Goal: Task Accomplishment & Management: Use online tool/utility

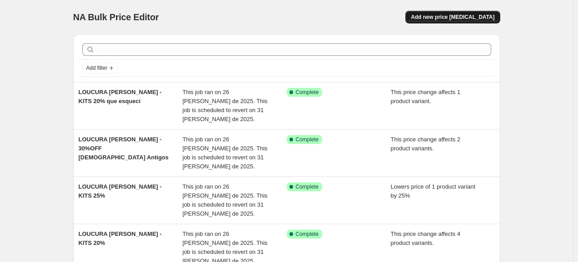
click at [456, 21] on button "Add new price [MEDICAL_DATA]" at bounding box center [453, 17] width 94 height 13
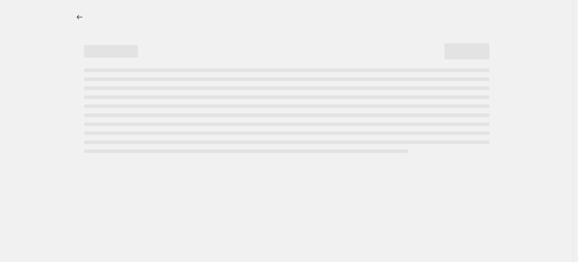
select select "percentage"
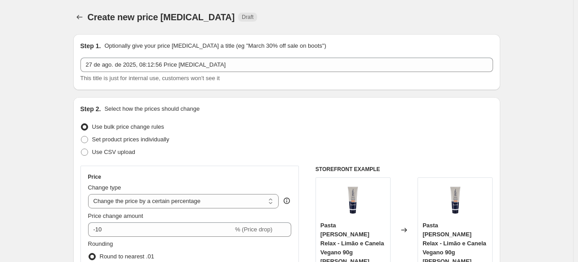
click at [146, 57] on div "Step 1. Optionally give your price change job a title (eg "March 30% off sale o…" at bounding box center [286, 61] width 413 height 41
click at [147, 58] on div "Step 1. Optionally give your price change job a title (eg "March 30% off sale o…" at bounding box center [286, 61] width 413 height 41
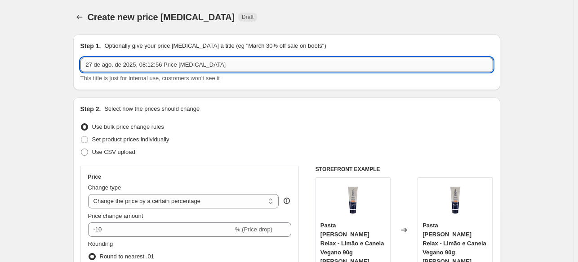
click at [152, 62] on input "27 de ago. de 2025, 08:12:56 Price change job" at bounding box center [286, 65] width 413 height 14
type input "LOUCURA ALVA - KITS que esqueci"
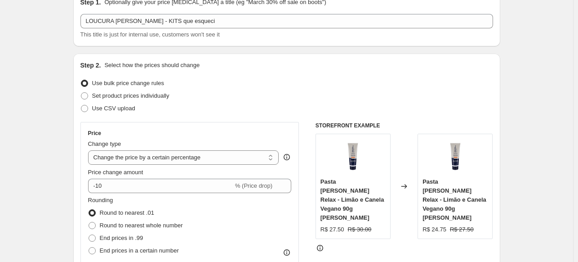
scroll to position [90, 0]
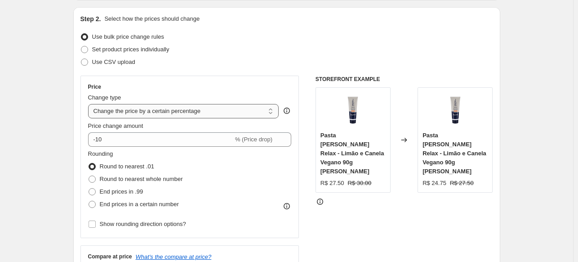
click at [143, 116] on select "Change the price to a certain amount Change the price by a certain amount Chang…" at bounding box center [183, 111] width 191 height 14
select select "pcap"
click at [90, 104] on select "Change the price to a certain amount Change the price by a certain amount Chang…" at bounding box center [183, 111] width 191 height 14
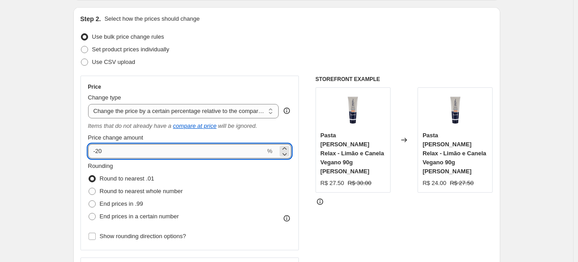
click at [129, 147] on input "-20" at bounding box center [177, 151] width 178 height 14
type input "-2"
type input "-30"
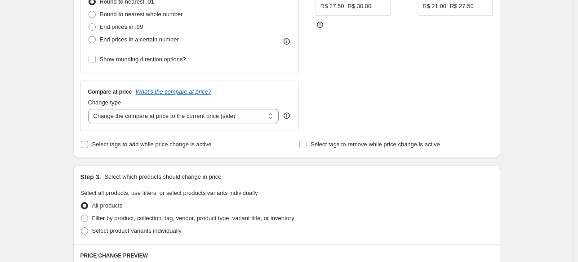
scroll to position [270, 0]
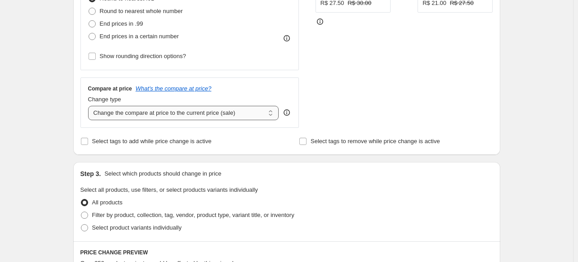
click at [153, 118] on select "Change the compare at price to the current price (sale) Change the compare at p…" at bounding box center [183, 113] width 191 height 14
select select "no_change"
click at [90, 106] on select "Change the compare at price to the current price (sale) Change the compare at p…" at bounding box center [183, 113] width 191 height 14
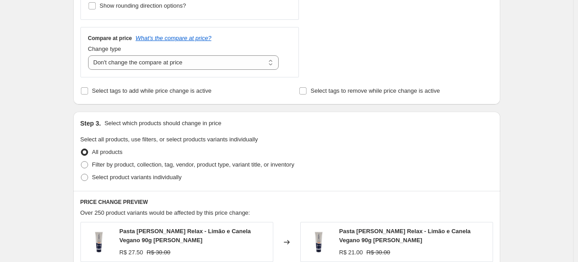
scroll to position [405, 0]
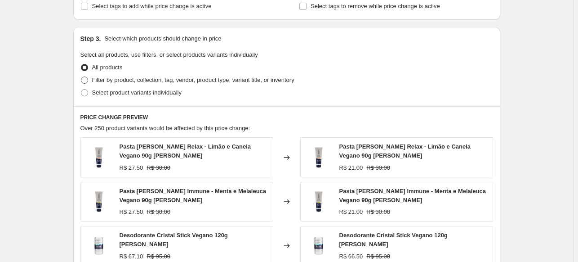
click at [163, 80] on span "Filter by product, collection, tag, vendor, product type, variant title, or inv…" at bounding box center [193, 79] width 202 height 7
click at [81, 77] on input "Filter by product, collection, tag, vendor, product type, variant title, or inv…" at bounding box center [81, 76] width 0 height 0
radio input "true"
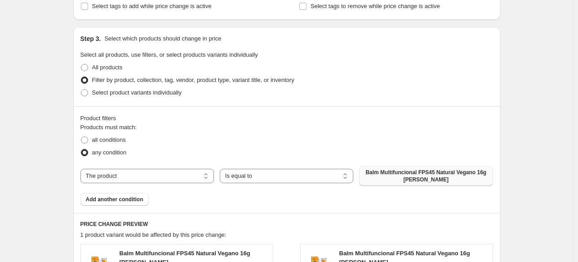
click at [397, 174] on span "Balm Multifuncional FPS45 Natural Vegano 16g [PERSON_NAME]" at bounding box center [426, 176] width 123 height 14
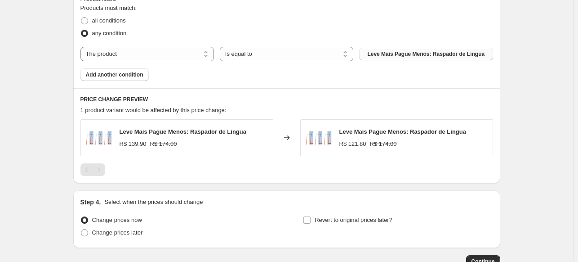
scroll to position [540, 0]
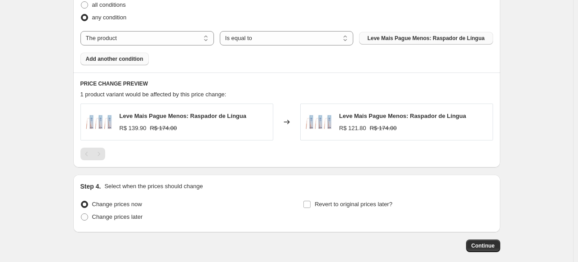
click at [129, 62] on span "Add another condition" at bounding box center [115, 58] width 58 height 7
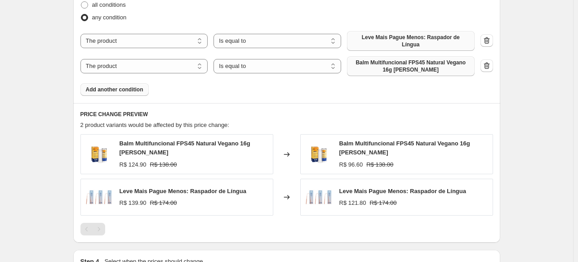
click at [406, 59] on span "Balm Multifuncional FPS45 Natural Vegano 16g [PERSON_NAME]" at bounding box center [410, 66] width 117 height 14
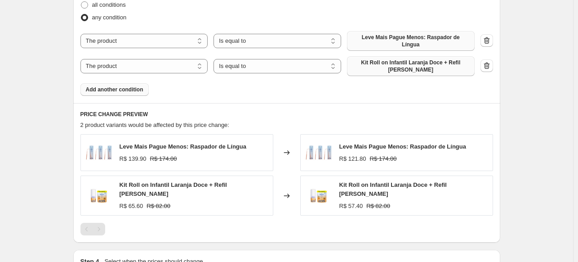
scroll to position [645, 0]
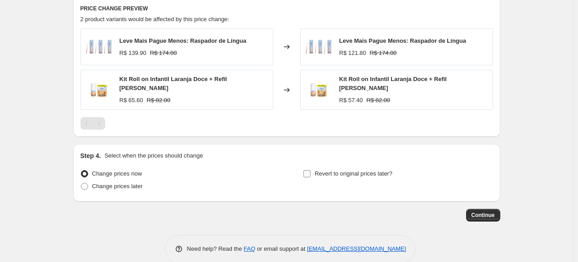
click at [342, 170] on span "Revert to original prices later?" at bounding box center [354, 173] width 78 height 7
click at [311, 170] on input "Revert to original prices later?" at bounding box center [306, 173] width 7 height 7
checkbox input "true"
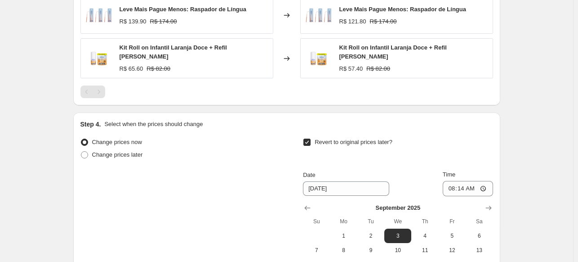
scroll to position [799, 0]
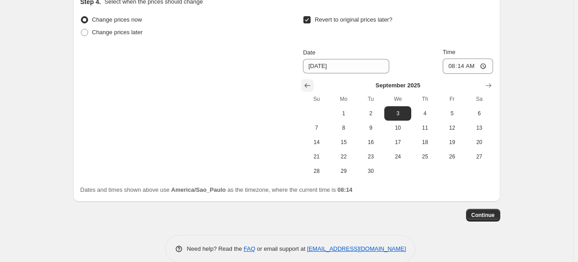
click at [311, 81] on icon "Show previous month, August 2025" at bounding box center [307, 85] width 9 height 9
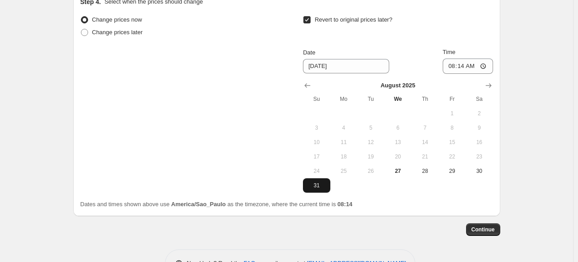
click at [324, 182] on span "31" at bounding box center [317, 185] width 20 height 7
type input "[DATE]"
click at [466, 58] on input "08:14" at bounding box center [468, 65] width 50 height 15
type input "23:59"
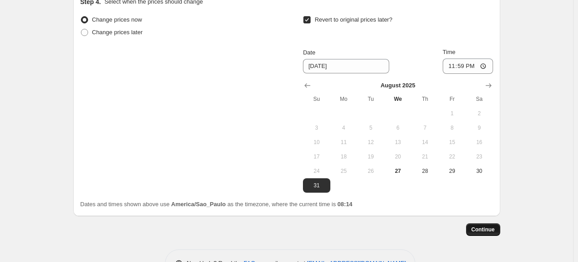
click at [487, 226] on span "Continue" at bounding box center [483, 229] width 23 height 7
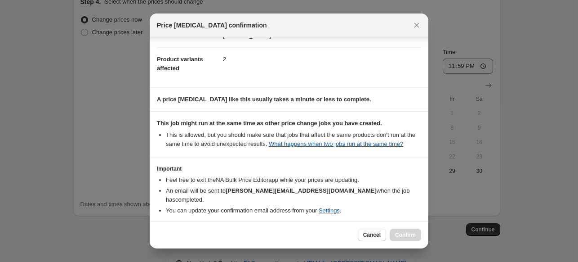
scroll to position [134, 0]
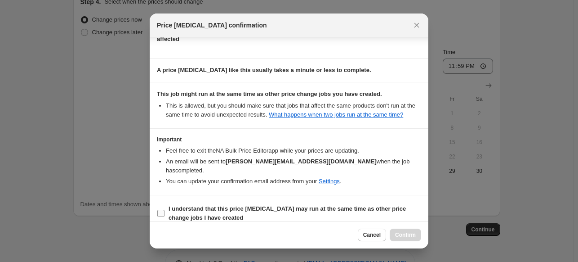
click at [294, 205] on b "I understand that this price change job may run at the same time as other price…" at bounding box center [287, 213] width 237 height 16
click at [165, 210] on input "I understand that this price change job may run at the same time as other price…" at bounding box center [160, 213] width 7 height 7
checkbox input "true"
click at [399, 239] on button "Confirm" at bounding box center [405, 234] width 31 height 13
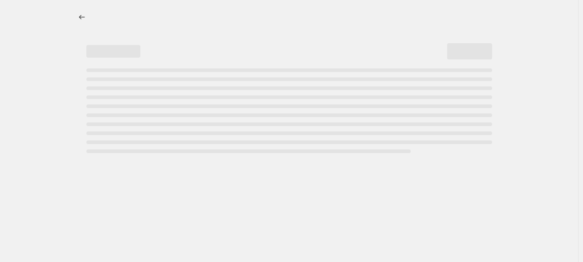
select select "pcap"
select select "no_change"
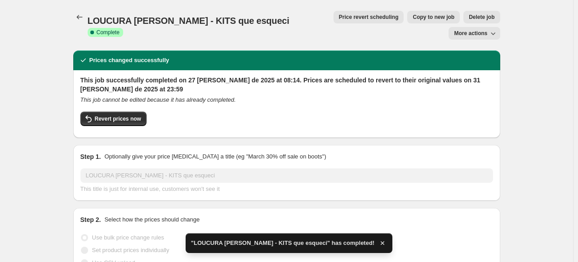
click at [162, 19] on span "LOUCURA ALVA - KITS que esqueci" at bounding box center [189, 21] width 202 height 10
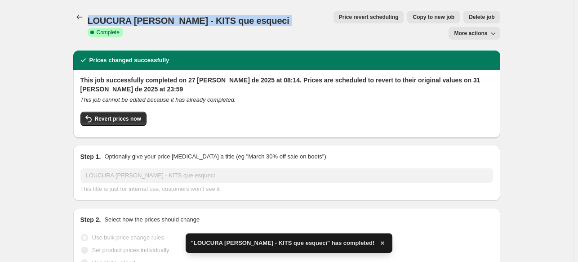
drag, startPoint x: 162, startPoint y: 19, endPoint x: 153, endPoint y: 20, distance: 9.0
click at [162, 19] on span "LOUCURA ALVA - KITS que esqueci" at bounding box center [189, 21] width 202 height 10
copy span "LOUCURA ALVA - KITS que esqueci"
click at [84, 12] on button "Price change jobs" at bounding box center [79, 17] width 13 height 13
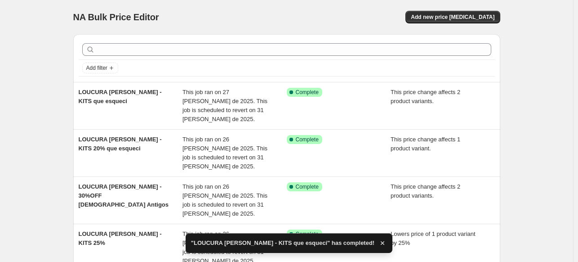
click at [459, 7] on div "NA Bulk Price Editor. This page is ready NA Bulk Price Editor Add new price cha…" at bounding box center [286, 17] width 427 height 34
click at [467, 22] on button "Add new price [MEDICAL_DATA]" at bounding box center [453, 17] width 94 height 13
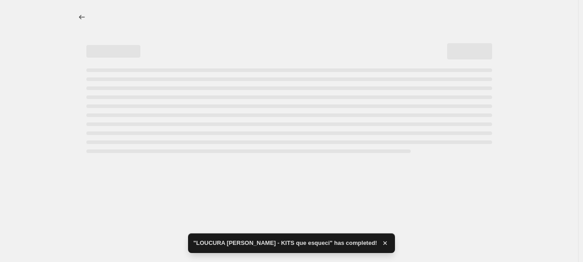
select select "percentage"
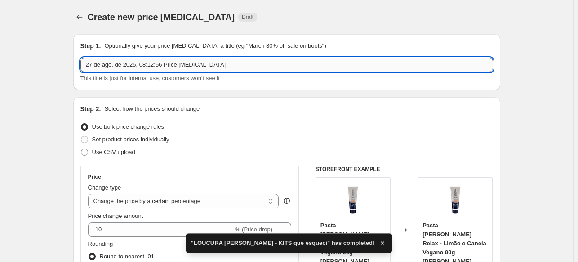
click at [177, 65] on input "27 de ago. de 2025, 08:12:56 Price change job" at bounding box center [286, 65] width 413 height 14
paste input "LOUCURA ALVA - KITS que esqueci"
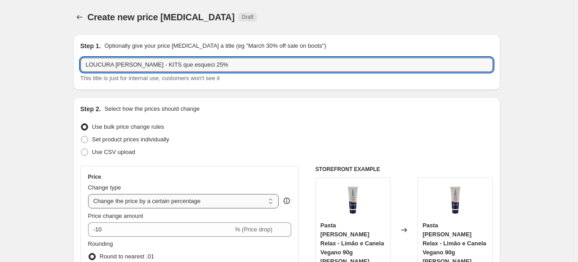
type input "LOUCURA [PERSON_NAME] - KITS que esqueci 25%"
click at [204, 198] on select "Change the price to a certain amount Change the price by a certain amount Chang…" at bounding box center [183, 201] width 191 height 14
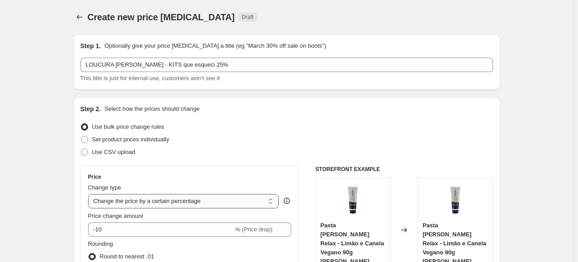
select select "pcap"
click at [90, 194] on select "Change the price to a certain amount Change the price by a certain amount Chang…" at bounding box center [183, 201] width 191 height 14
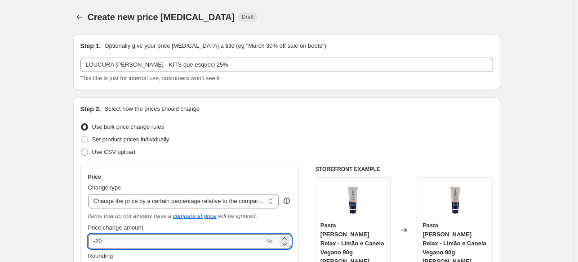
click at [129, 235] on input "-20" at bounding box center [177, 241] width 178 height 14
type input "-25"
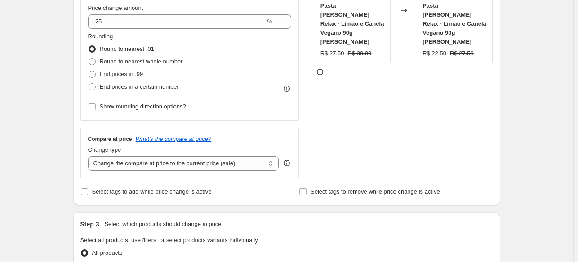
scroll to position [225, 0]
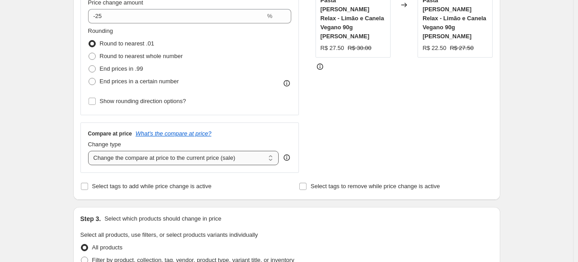
click at [125, 161] on select "Change the compare at price to the current price (sale) Change the compare at p…" at bounding box center [183, 158] width 191 height 14
select select "no_change"
click at [90, 151] on select "Change the compare at price to the current price (sale) Change the compare at p…" at bounding box center [183, 158] width 191 height 14
click at [54, 187] on div "Create new price change job. This page is ready Create new price change job Dra…" at bounding box center [286, 237] width 573 height 925
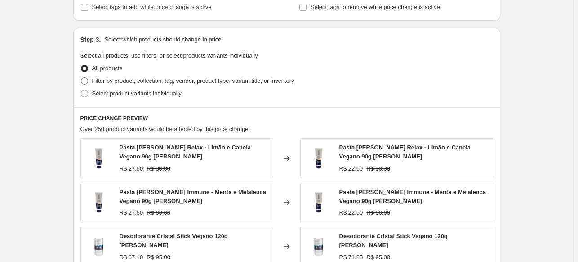
scroll to position [405, 0]
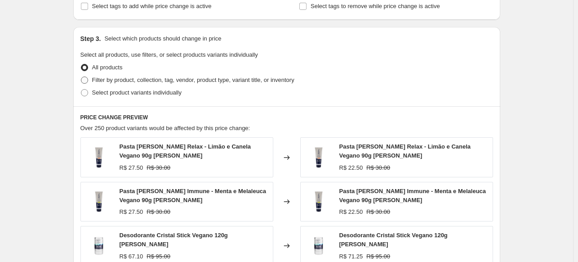
click at [192, 79] on span "Filter by product, collection, tag, vendor, product type, variant title, or inv…" at bounding box center [193, 79] width 202 height 7
click at [81, 77] on input "Filter by product, collection, tag, vendor, product type, variant title, or inv…" at bounding box center [81, 76] width 0 height 0
radio input "true"
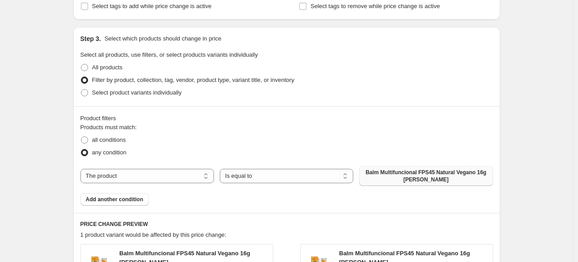
drag, startPoint x: 393, startPoint y: 163, endPoint x: 395, endPoint y: 170, distance: 7.0
click at [393, 164] on div "Products must match: all conditions any condition The product The product's col…" at bounding box center [286, 164] width 413 height 83
click at [395, 170] on span "Balm Multifuncional FPS45 Natural Vegano 16g Alva" at bounding box center [426, 176] width 123 height 14
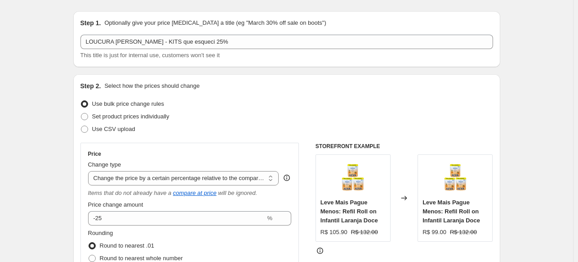
scroll to position [0, 0]
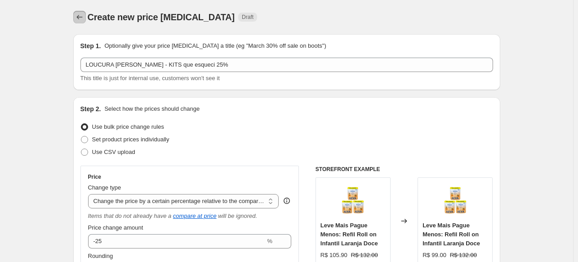
click at [84, 14] on icon "Price change jobs" at bounding box center [79, 17] width 9 height 9
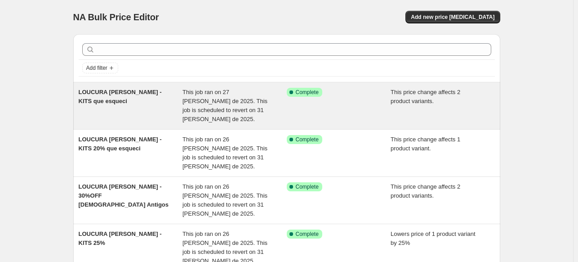
click at [174, 114] on div "LOUCURA ALVA - KITS que esqueci" at bounding box center [131, 106] width 104 height 36
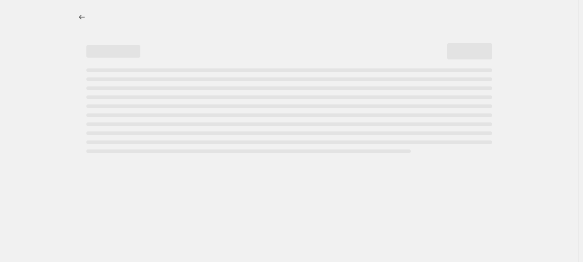
select select "pcap"
select select "no_change"
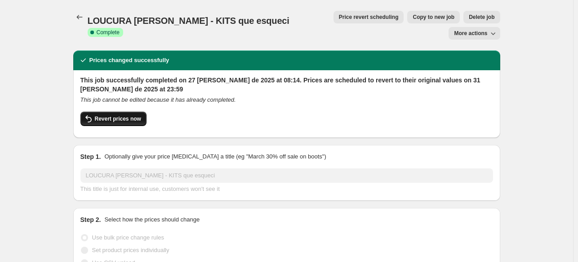
click at [114, 115] on span "Revert prices now" at bounding box center [118, 118] width 46 height 7
checkbox input "false"
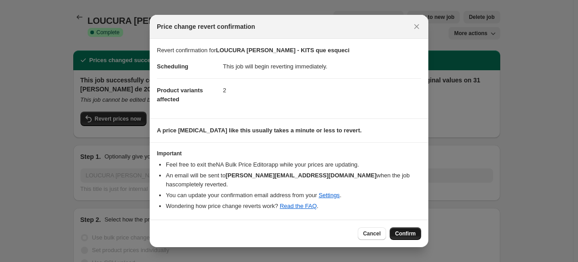
click at [407, 230] on span "Confirm" at bounding box center [405, 233] width 21 height 7
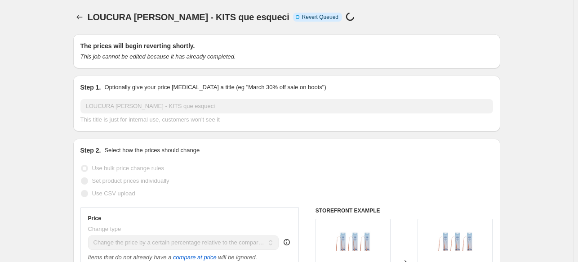
click at [216, 21] on span "LOUCURA ALVA - KITS que esqueci" at bounding box center [189, 17] width 202 height 10
click at [216, 20] on span "LOUCURA ALVA - KITS que esqueci" at bounding box center [189, 17] width 202 height 10
click at [208, 18] on span "LOUCURA ALVA - KITS que esqueci" at bounding box center [189, 17] width 202 height 10
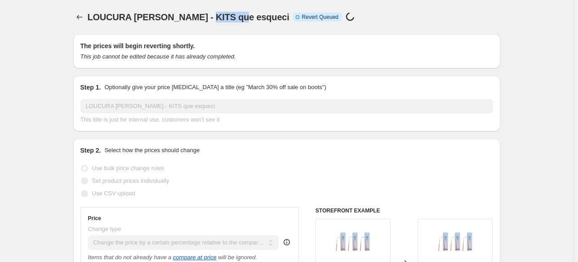
click at [208, 18] on span "LOUCURA ALVA - KITS que esqueci" at bounding box center [189, 17] width 202 height 10
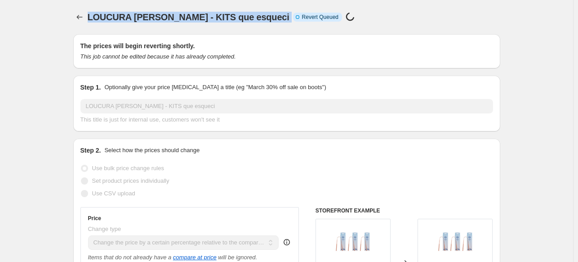
click at [208, 18] on span "LOUCURA ALVA - KITS que esqueci" at bounding box center [189, 17] width 202 height 10
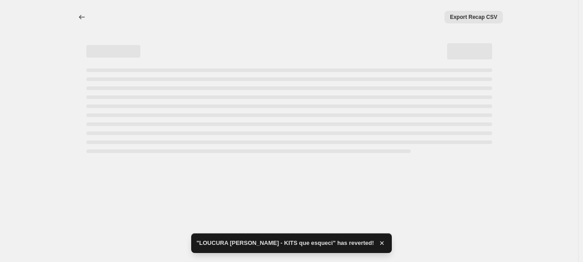
select select "pcap"
select select "no_change"
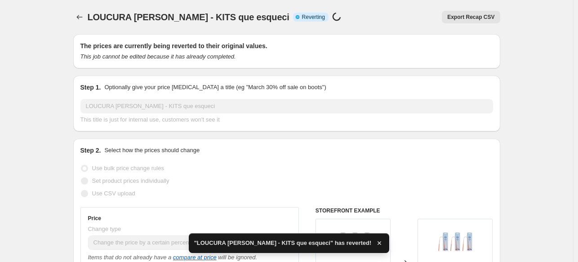
checkbox input "true"
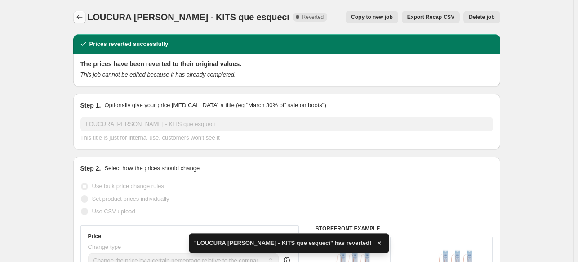
click at [76, 16] on button "Price change jobs" at bounding box center [79, 17] width 13 height 13
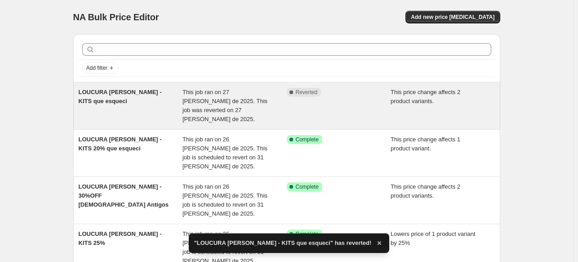
click at [262, 97] on span "This job ran on 27 de agosto de 2025. This job was reverted on 27 de agosto de …" at bounding box center [225, 106] width 85 height 34
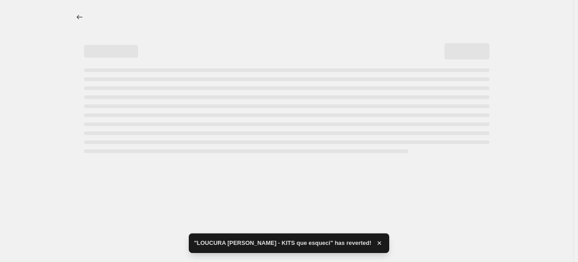
select select "pcap"
select select "no_change"
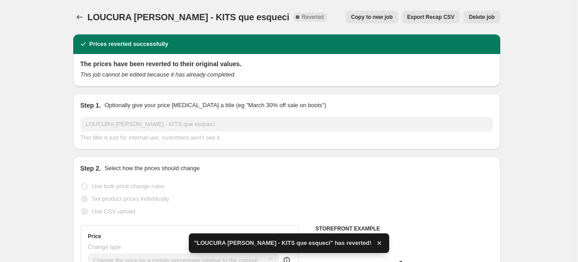
click at [491, 13] on button "Delete job" at bounding box center [482, 17] width 36 height 13
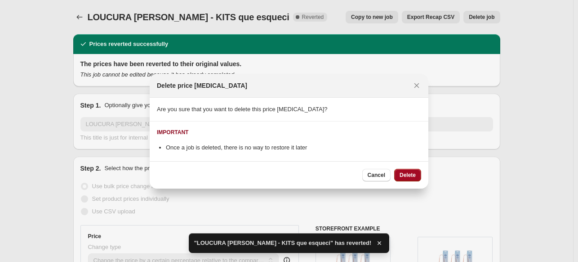
click at [408, 170] on button "Delete" at bounding box center [407, 175] width 27 height 13
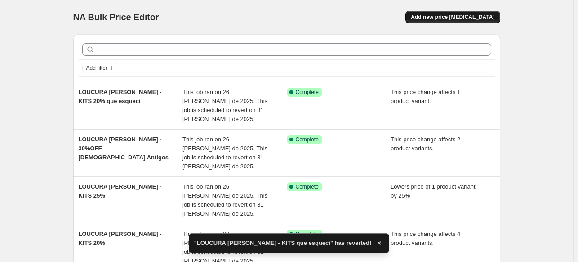
click at [462, 16] on span "Add new price [MEDICAL_DATA]" at bounding box center [453, 16] width 84 height 7
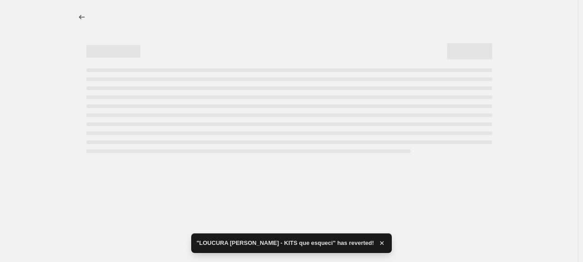
select select "percentage"
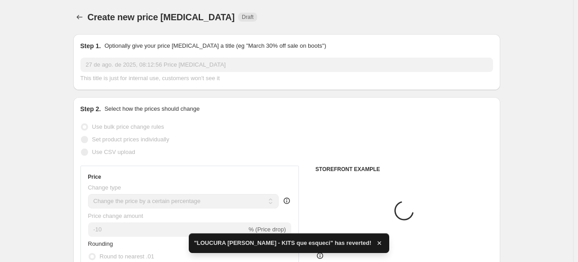
click at [160, 61] on input "27 de ago. de 2025, 08:12:56 Price change job" at bounding box center [286, 65] width 413 height 14
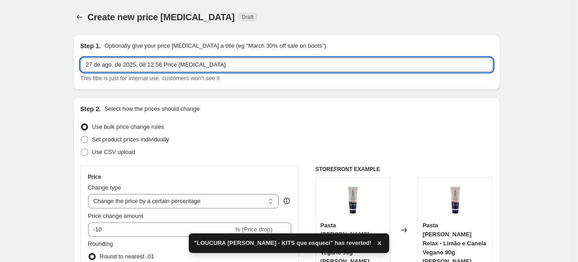
click at [167, 68] on input "27 de ago. de 2025, 08:12:56 Price change job" at bounding box center [286, 65] width 413 height 14
paste input "LOUCURA ALVA - KITS que esqueci"
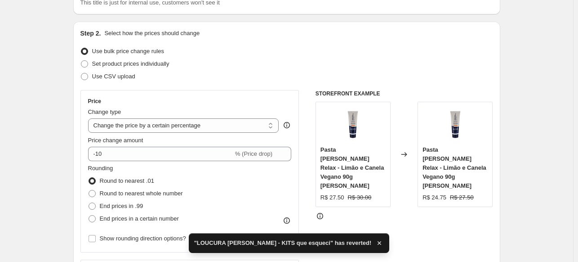
scroll to position [90, 0]
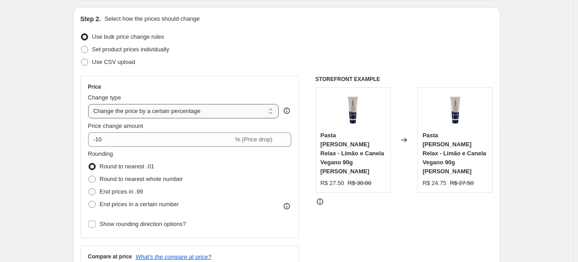
type input "LOUCURA [PERSON_NAME] - KITS que esqueci 30%"
click at [196, 107] on select "Change the price to a certain amount Change the price by a certain amount Chang…" at bounding box center [183, 111] width 191 height 14
select select "pcap"
click at [90, 104] on select "Change the price to a certain amount Change the price by a certain amount Chang…" at bounding box center [183, 111] width 191 height 14
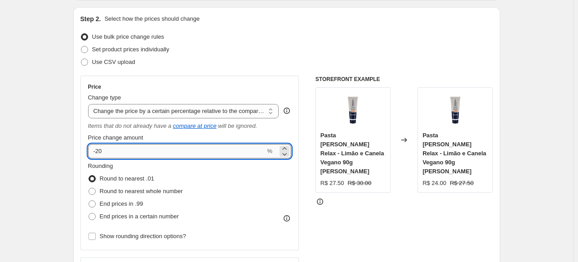
click at [134, 147] on input "-20" at bounding box center [177, 151] width 178 height 14
type input "-2"
type input "-30"
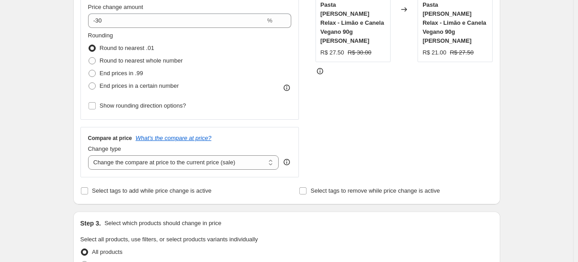
scroll to position [225, 0]
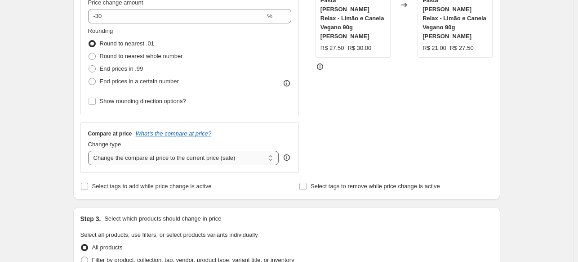
click at [183, 156] on select "Change the compare at price to the current price (sale) Change the compare at p…" at bounding box center [183, 158] width 191 height 14
select select "no_change"
click at [90, 151] on select "Change the compare at price to the current price (sale) Change the compare at p…" at bounding box center [183, 158] width 191 height 14
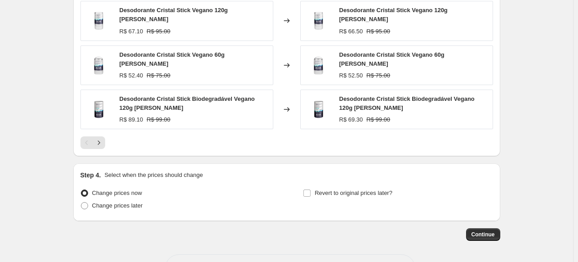
scroll to position [360, 0]
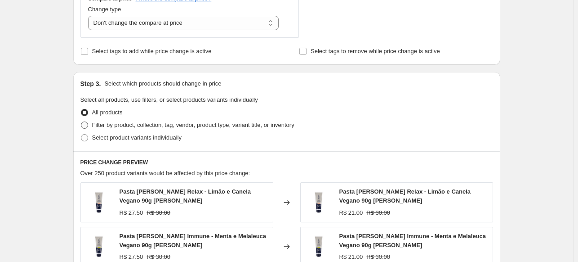
click at [194, 124] on span "Filter by product, collection, tag, vendor, product type, variant title, or inv…" at bounding box center [193, 124] width 202 height 7
click at [81, 122] on input "Filter by product, collection, tag, vendor, product type, variant title, or inv…" at bounding box center [81, 121] width 0 height 0
radio input "true"
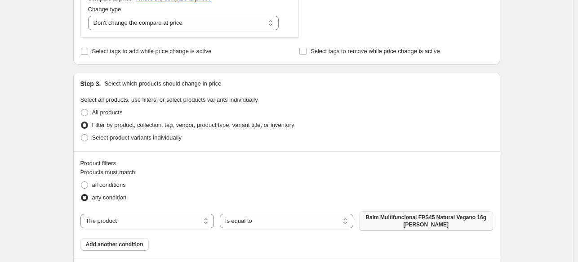
click at [374, 217] on span "Balm Multifuncional FPS45 Natural Vegano 16g Alva" at bounding box center [426, 221] width 123 height 14
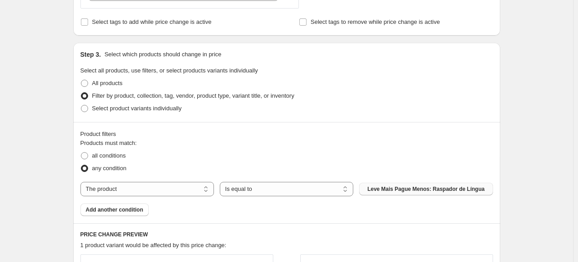
scroll to position [405, 0]
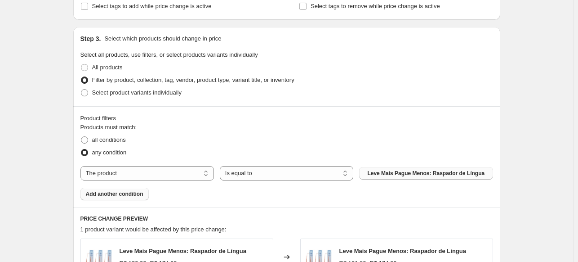
click at [137, 199] on button "Add another condition" at bounding box center [114, 193] width 68 height 13
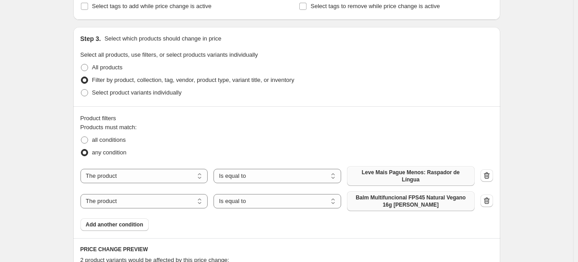
click at [417, 198] on span "Balm Multifuncional FPS45 Natural Vegano 16g Alva" at bounding box center [410, 201] width 117 height 14
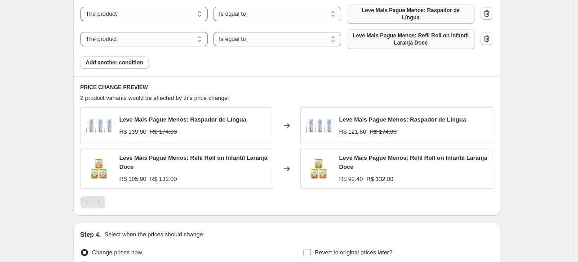
scroll to position [653, 0]
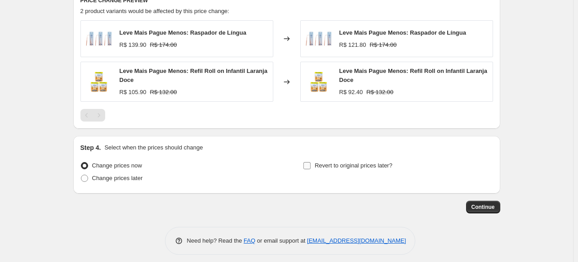
click at [317, 162] on span "Revert to original prices later?" at bounding box center [354, 165] width 78 height 7
click at [311, 162] on input "Revert to original prices later?" at bounding box center [306, 165] width 7 height 7
checkbox input "true"
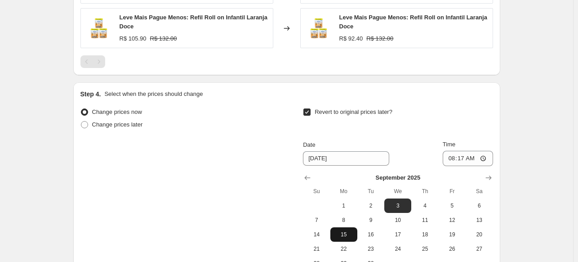
scroll to position [807, 0]
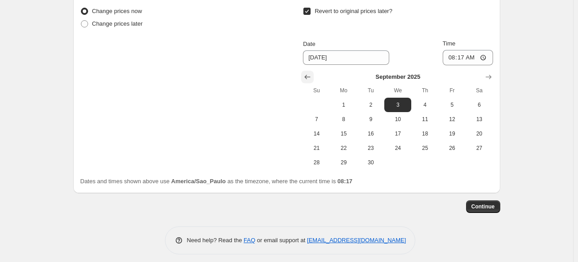
click at [308, 73] on icon "Show previous month, August 2025" at bounding box center [307, 76] width 9 height 9
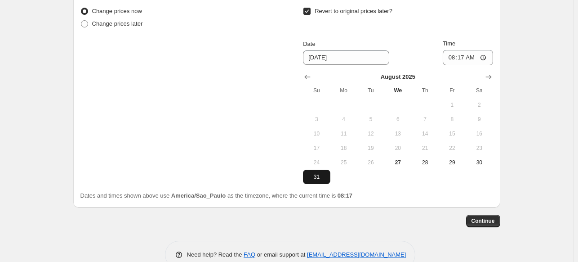
click at [314, 173] on span "31" at bounding box center [317, 176] width 20 height 7
type input "8/31/2025"
click at [467, 54] on input "08:17" at bounding box center [468, 57] width 50 height 15
type input "23:59"
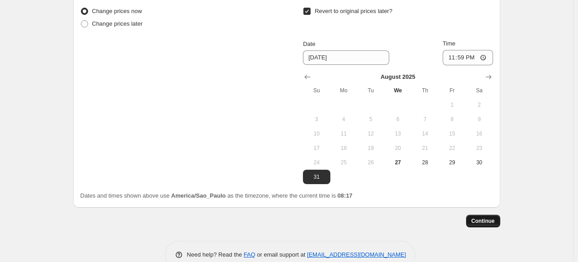
click at [490, 217] on span "Continue" at bounding box center [483, 220] width 23 height 7
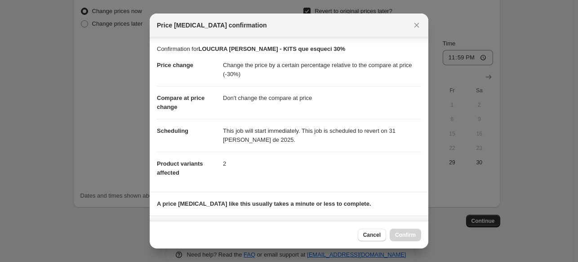
scroll to position [134, 0]
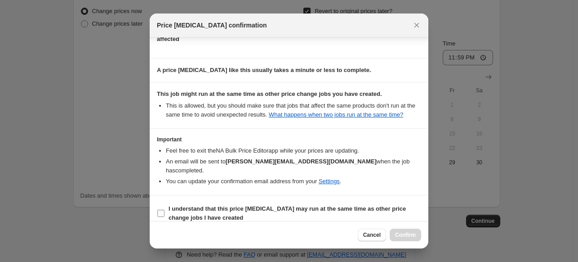
click at [355, 205] on b "I understand that this price change job may run at the same time as other price…" at bounding box center [287, 213] width 237 height 16
click at [165, 210] on input "I understand that this price change job may run at the same time as other price…" at bounding box center [160, 213] width 7 height 7
checkbox input "true"
click at [394, 233] on button "Confirm" at bounding box center [405, 234] width 31 height 13
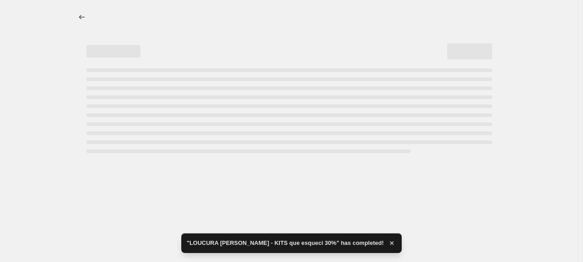
select select "pcap"
select select "no_change"
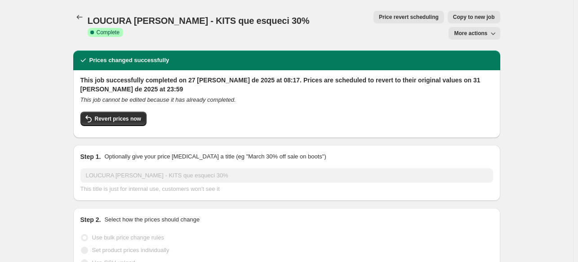
click at [166, 18] on span "LOUCURA [PERSON_NAME] - KITS que esqueci 30%" at bounding box center [199, 21] width 222 height 10
click at [167, 18] on span "LOUCURA [PERSON_NAME] - KITS que esqueci 30%" at bounding box center [199, 21] width 222 height 10
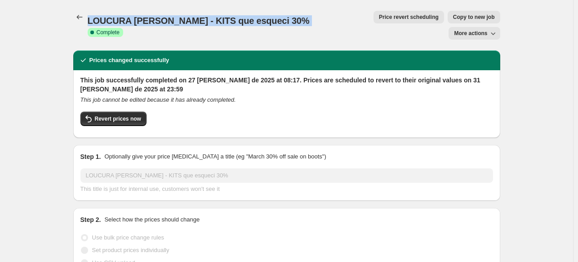
click at [167, 18] on span "LOUCURA [PERSON_NAME] - KITS que esqueci 30%" at bounding box center [199, 21] width 222 height 10
copy span "LOUCURA [PERSON_NAME] - KITS que esqueci 30%"
click at [80, 18] on icon "Price change jobs" at bounding box center [79, 17] width 9 height 9
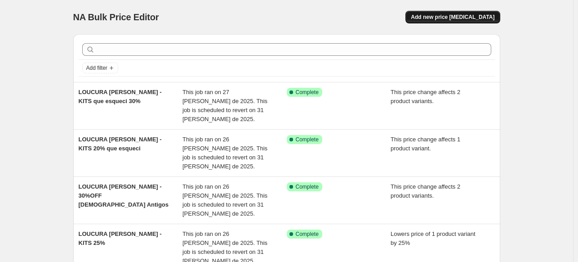
click at [451, 22] on button "Add new price [MEDICAL_DATA]" at bounding box center [453, 17] width 94 height 13
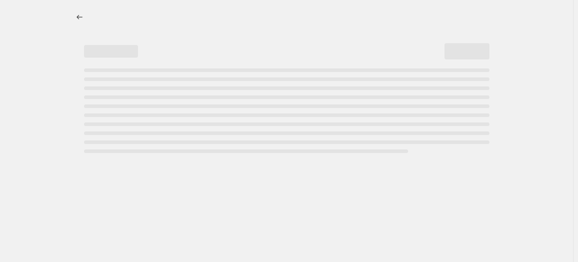
select select "percentage"
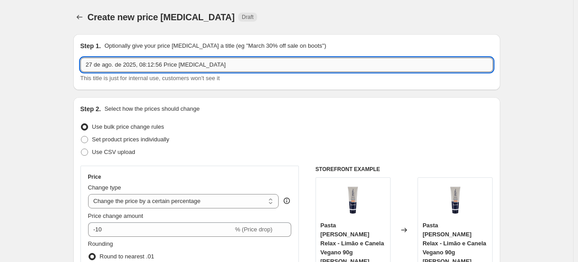
click at [177, 70] on input "27 de ago. de 2025, 08:12:56 Price change job" at bounding box center [286, 65] width 413 height 14
paste input "LOUCURA [PERSON_NAME] - KITS que esqueci 30%"
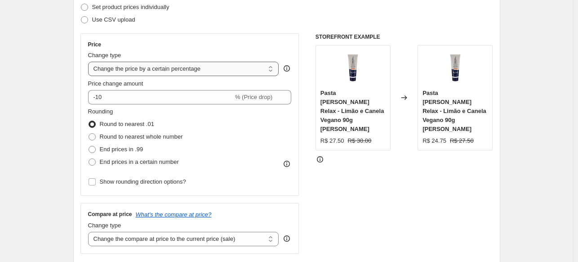
scroll to position [135, 0]
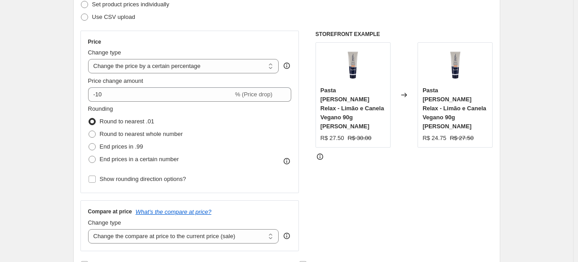
type input "LOUCURA [PERSON_NAME] - KITS que esqueci 25%"
click at [236, 55] on div "Change type" at bounding box center [183, 52] width 191 height 9
click at [239, 71] on select "Change the price to a certain amount Change the price by a certain amount Chang…" at bounding box center [183, 66] width 191 height 14
select select "pcap"
click at [90, 59] on select "Change the price to a certain amount Change the price by a certain amount Chang…" at bounding box center [183, 66] width 191 height 14
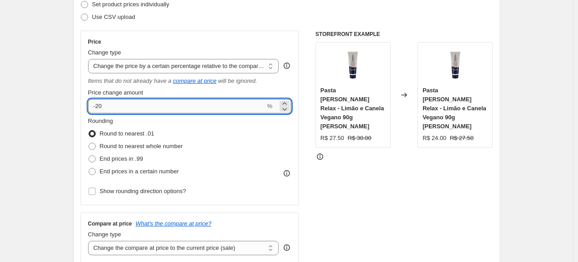
click at [158, 109] on input "-20" at bounding box center [177, 106] width 178 height 14
type input "-25"
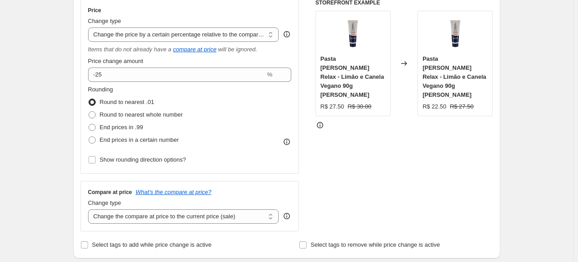
scroll to position [270, 0]
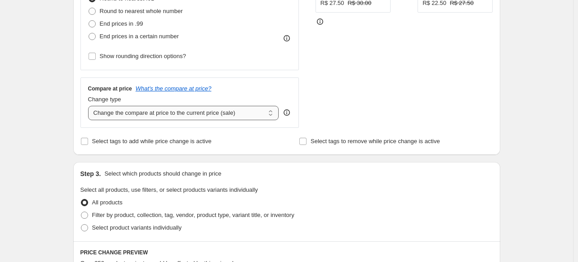
click at [152, 115] on select "Change the compare at price to the current price (sale) Change the compare at p…" at bounding box center [183, 113] width 191 height 14
select select "no_change"
click at [90, 106] on select "Change the compare at price to the current price (sale) Change the compare at p…" at bounding box center [183, 113] width 191 height 14
drag, startPoint x: 71, startPoint y: 183, endPoint x: 109, endPoint y: 208, distance: 45.7
click at [72, 183] on div "Step 1. Optionally give your price change job a title (eg "March 30% off sale o…" at bounding box center [283, 178] width 434 height 843
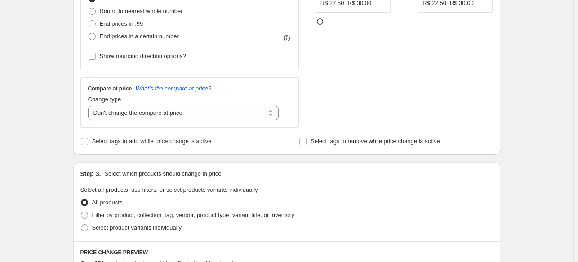
drag, startPoint x: 116, startPoint y: 214, endPoint x: 76, endPoint y: 212, distance: 41.0
click at [116, 214] on span "Filter by product, collection, tag, vendor, product type, variant title, or inv…" at bounding box center [193, 214] width 202 height 7
click at [81, 212] on input "Filter by product, collection, tag, vendor, product type, variant title, or inv…" at bounding box center [81, 211] width 0 height 0
radio input "true"
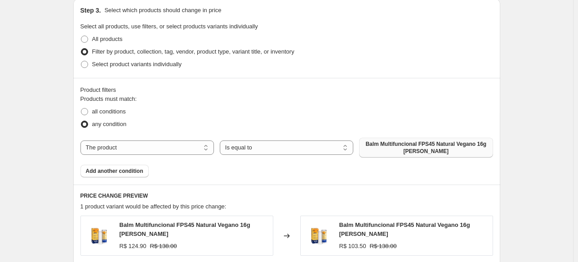
scroll to position [450, 0]
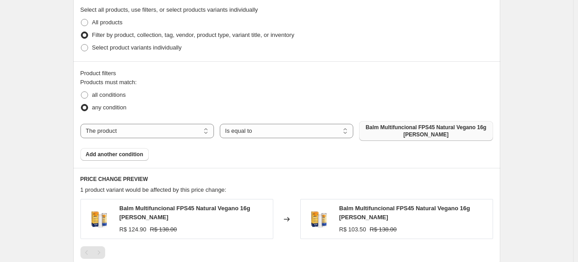
click at [409, 129] on span "Balm Multifuncional FPS45 Natural Vegano 16g Alva" at bounding box center [426, 131] width 123 height 14
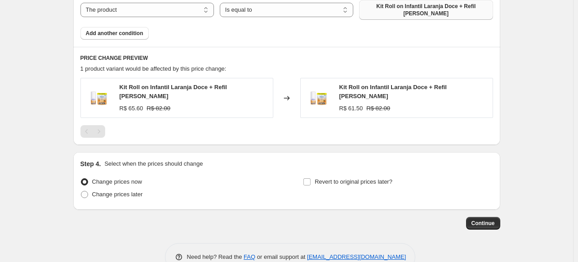
scroll to position [584, 0]
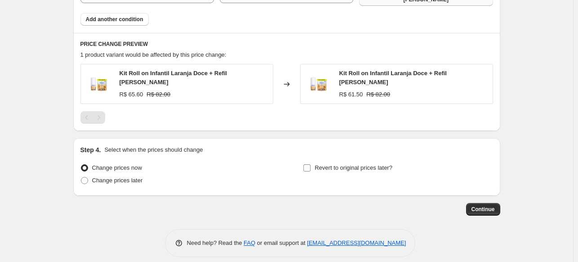
click at [326, 164] on span "Revert to original prices later?" at bounding box center [354, 167] width 78 height 7
click at [311, 164] on input "Revert to original prices later?" at bounding box center [306, 167] width 7 height 7
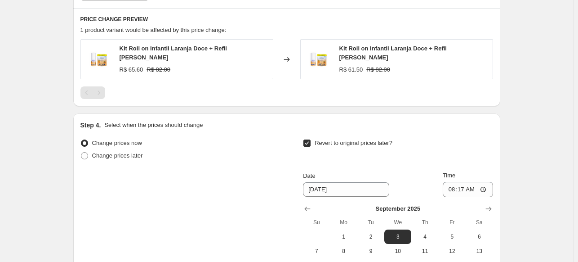
scroll to position [558, 0]
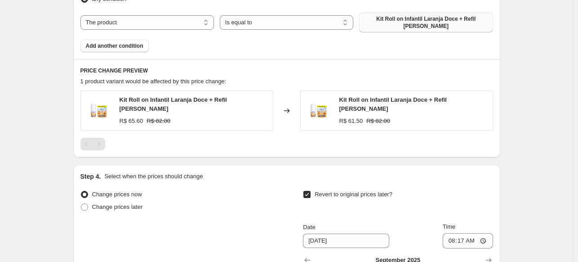
click at [371, 191] on span "Revert to original prices later?" at bounding box center [354, 194] width 78 height 7
click at [311, 191] on input "Revert to original prices later?" at bounding box center [306, 194] width 7 height 7
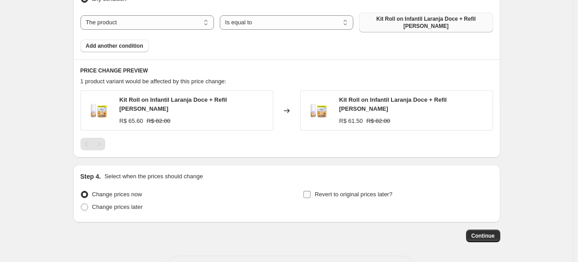
click at [367, 191] on span "Revert to original prices later?" at bounding box center [354, 194] width 78 height 7
click at [311, 191] on input "Revert to original prices later?" at bounding box center [306, 194] width 7 height 7
checkbox input "true"
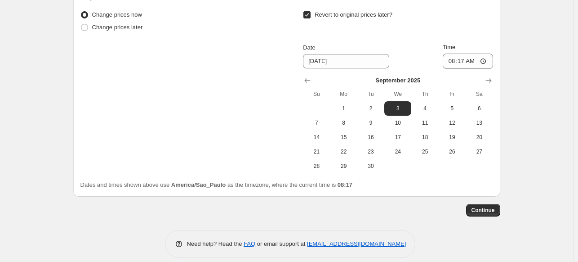
scroll to position [738, 0]
click at [306, 76] on icon "Show previous month, August 2025" at bounding box center [307, 80] width 9 height 9
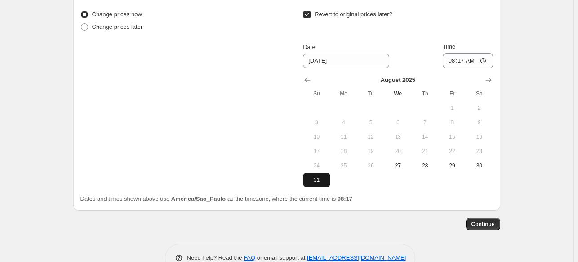
click at [318, 176] on span "31" at bounding box center [317, 179] width 20 height 7
type input "8/31/2025"
click at [464, 53] on input "08:17" at bounding box center [468, 60] width 50 height 15
type input "23:59"
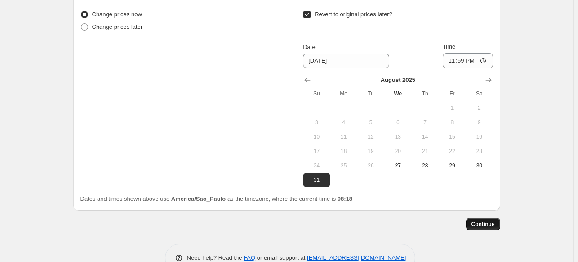
click at [490, 220] on span "Continue" at bounding box center [483, 223] width 23 height 7
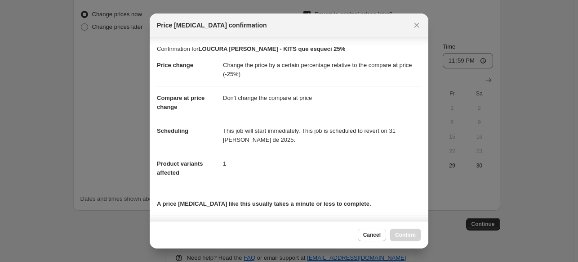
scroll to position [134, 0]
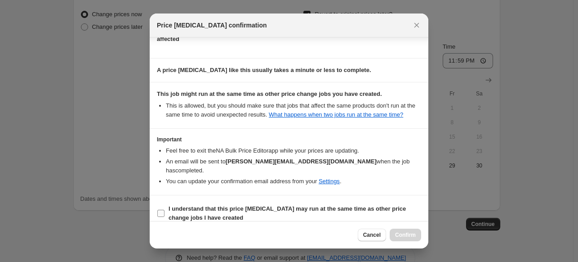
click at [315, 205] on b "I understand that this price change job may run at the same time as other price…" at bounding box center [287, 213] width 237 height 16
click at [165, 210] on input "I understand that this price change job may run at the same time as other price…" at bounding box center [160, 213] width 7 height 7
checkbox input "true"
click at [401, 239] on button "Confirm" at bounding box center [405, 234] width 31 height 13
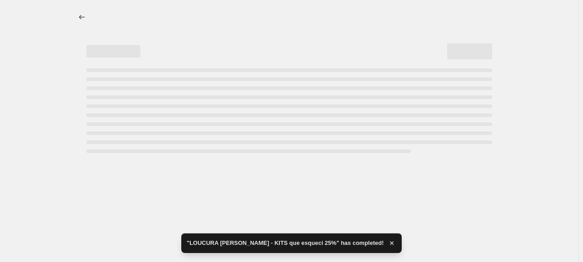
select select "pcap"
select select "no_change"
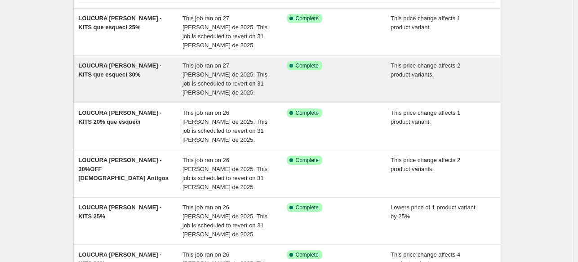
scroll to position [90, 0]
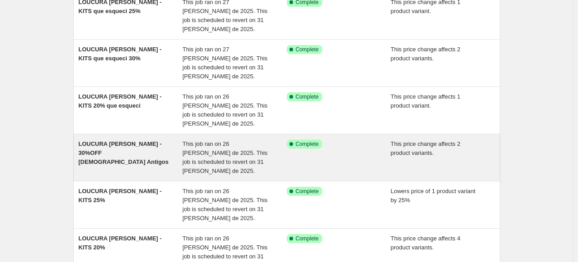
click at [180, 139] on div "LOUCURA ALVA - 30%OFF Cristais Antigos" at bounding box center [131, 157] width 104 height 36
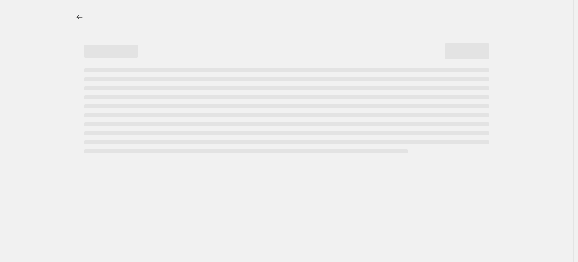
select select "pcap"
select select "no_change"
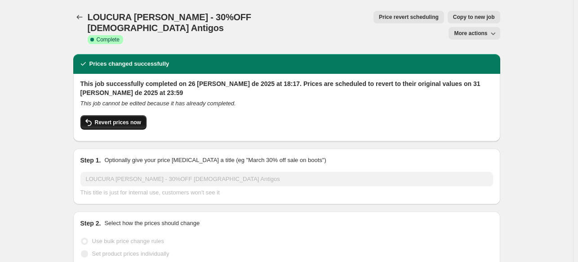
click at [106, 119] on span "Revert prices now" at bounding box center [118, 122] width 46 height 7
checkbox input "false"
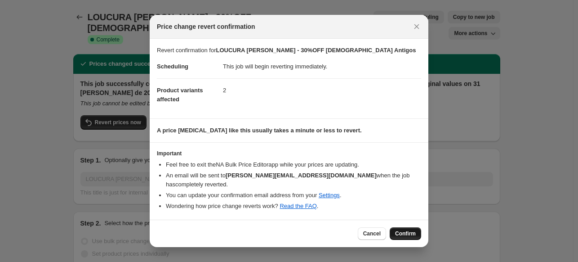
click at [414, 230] on span "Confirm" at bounding box center [405, 233] width 21 height 7
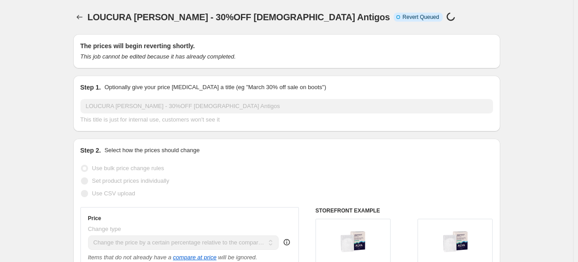
click at [152, 18] on span "LOUCURA [PERSON_NAME] - 30%OFF [DEMOGRAPHIC_DATA] Antigos" at bounding box center [239, 17] width 303 height 10
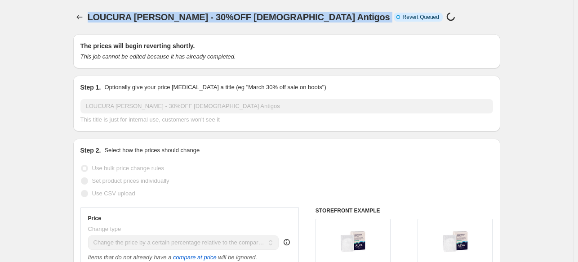
click at [152, 18] on span "LOUCURA [PERSON_NAME] - 30%OFF [DEMOGRAPHIC_DATA] Antigos" at bounding box center [239, 17] width 303 height 10
copy span "LOUCURA [PERSON_NAME] - 30%OFF [DEMOGRAPHIC_DATA] Antigos"
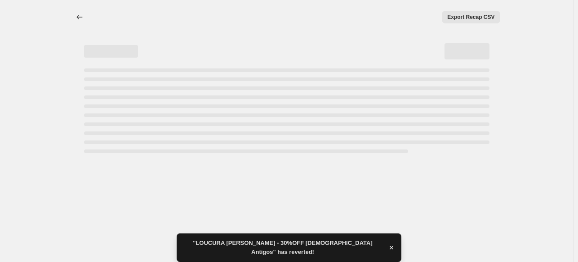
select select "pcap"
select select "no_change"
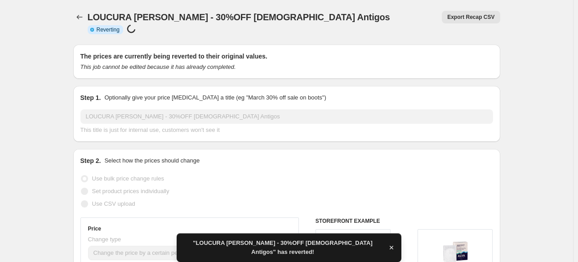
checkbox input "true"
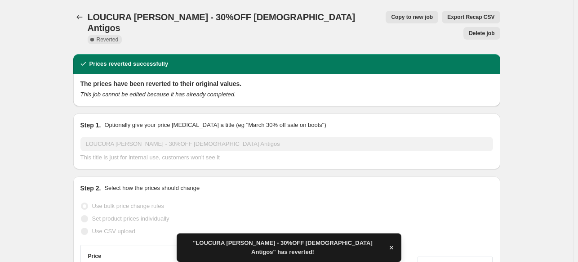
click at [478, 30] on span "Delete job" at bounding box center [482, 33] width 26 height 7
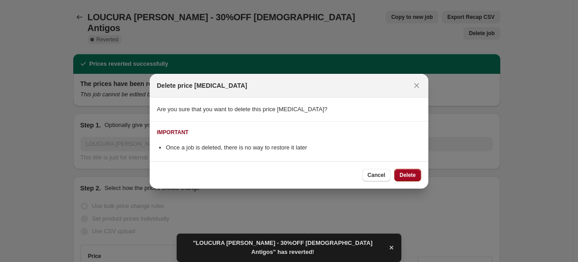
click at [411, 172] on span "Delete" at bounding box center [408, 174] width 16 height 7
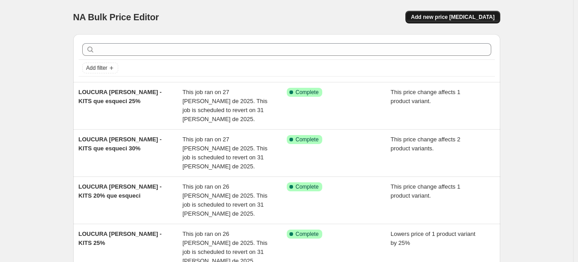
click at [472, 11] on button "Add new price [MEDICAL_DATA]" at bounding box center [453, 17] width 94 height 13
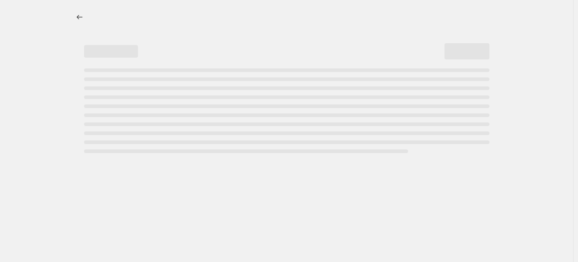
select select "percentage"
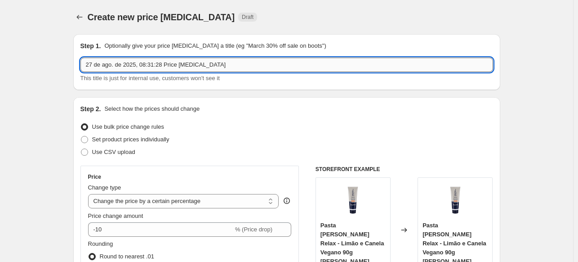
click at [202, 65] on input "27 de ago. de 2025, 08:31:28 Price change job" at bounding box center [286, 65] width 413 height 14
paste input "LOUCURA [PERSON_NAME] - 30%OFF [DEMOGRAPHIC_DATA] Antigos"
type input "LOUCURA [PERSON_NAME] - 30%OFF [DEMOGRAPHIC_DATA] Antigos"
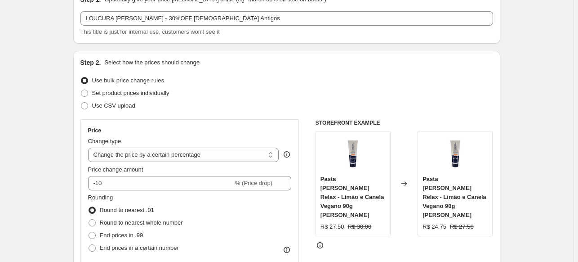
scroll to position [135, 0]
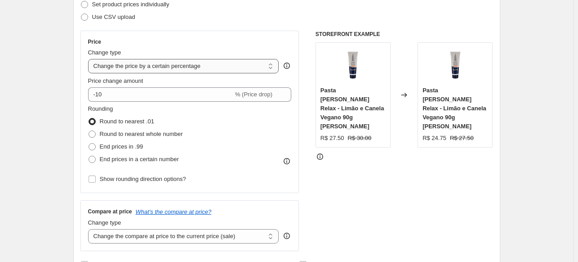
click at [160, 67] on select "Change the price to a certain amount Change the price by a certain amount Chang…" at bounding box center [183, 66] width 191 height 14
click at [166, 61] on select "Change the price to a certain amount Change the price by a certain amount Chang…" at bounding box center [183, 66] width 191 height 14
select select "pcap"
click at [90, 59] on select "Change the price to a certain amount Change the price by a certain amount Chang…" at bounding box center [183, 66] width 191 height 14
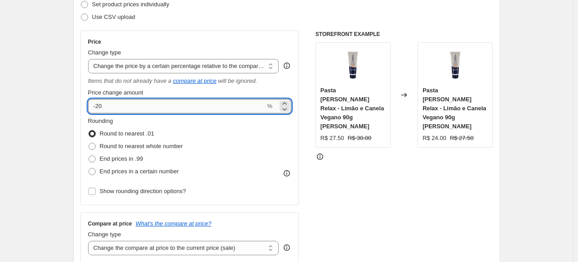
click at [124, 107] on input "-20" at bounding box center [177, 106] width 178 height 14
type input "-2"
type input "-30"
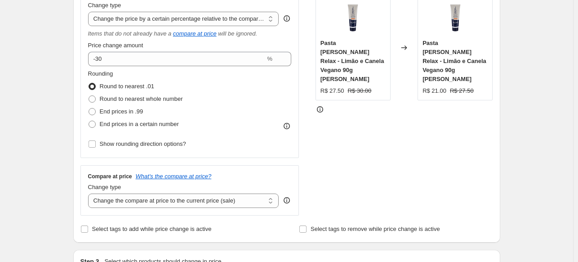
scroll to position [225, 0]
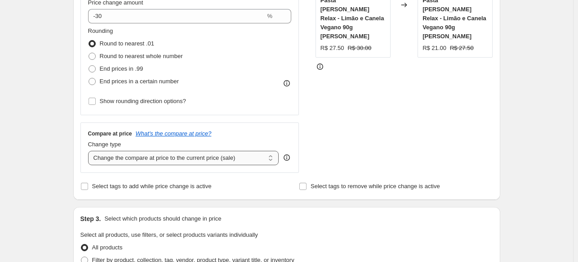
click at [137, 163] on select "Change the compare at price to the current price (sale) Change the compare at p…" at bounding box center [183, 158] width 191 height 14
select select "no_change"
click at [90, 151] on select "Change the compare at price to the current price (sale) Change the compare at p…" at bounding box center [183, 158] width 191 height 14
click at [58, 187] on div "Create new price change job. This page is ready Create new price change job Dra…" at bounding box center [286, 237] width 573 height 925
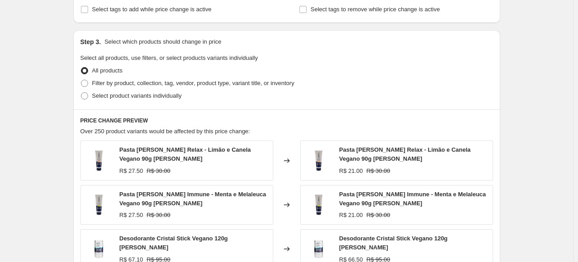
scroll to position [405, 0]
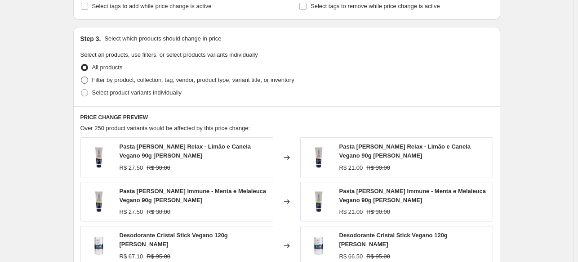
click at [201, 80] on span "Filter by product, collection, tag, vendor, product type, variant title, or inv…" at bounding box center [193, 79] width 202 height 7
click at [81, 77] on input "Filter by product, collection, tag, vendor, product type, variant title, or inv…" at bounding box center [81, 76] width 0 height 0
radio input "true"
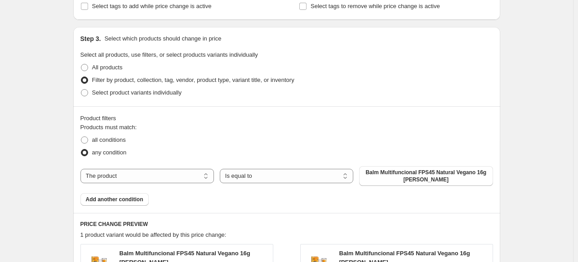
click at [391, 174] on span "Balm Multifuncional FPS45 Natural Vegano 16g Alva" at bounding box center [426, 176] width 123 height 14
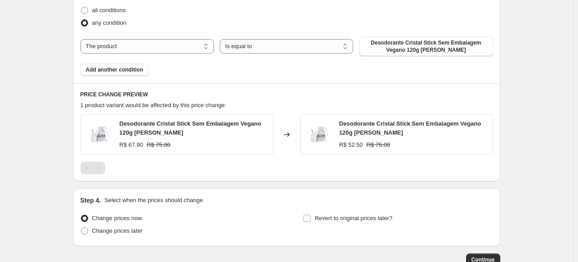
scroll to position [540, 0]
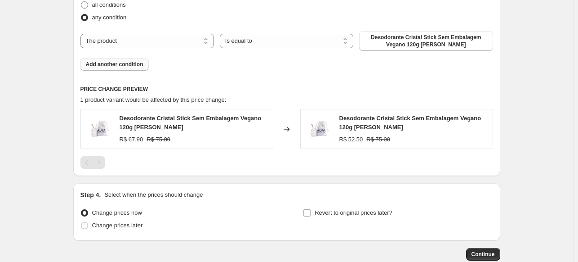
click at [106, 65] on span "Add another condition" at bounding box center [115, 64] width 58 height 7
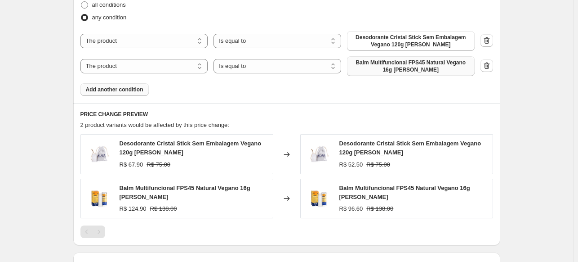
click at [387, 68] on span "Balm Multifuncional FPS45 Natural Vegano 16g Alva" at bounding box center [410, 66] width 117 height 14
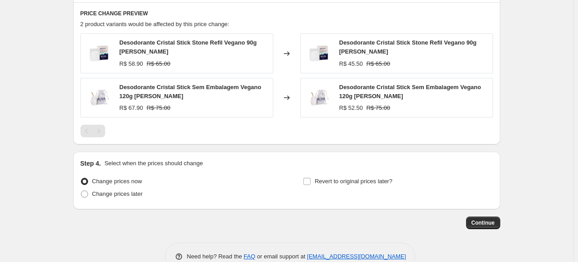
scroll to position [659, 0]
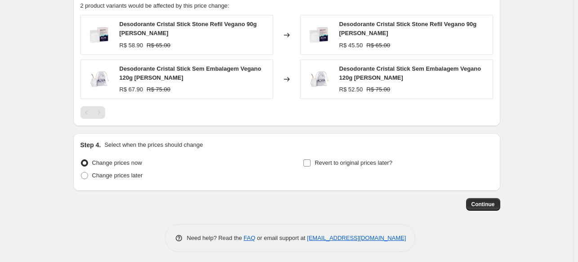
click at [324, 159] on span "Revert to original prices later?" at bounding box center [354, 162] width 78 height 7
click at [311, 159] on input "Revert to original prices later?" at bounding box center [306, 162] width 7 height 7
checkbox input "true"
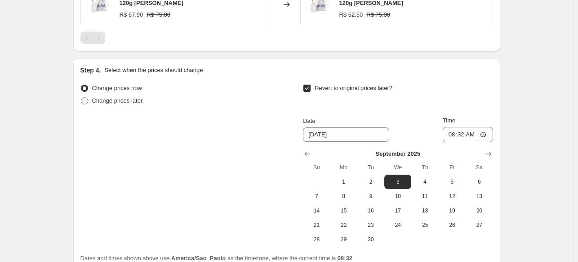
scroll to position [813, 0]
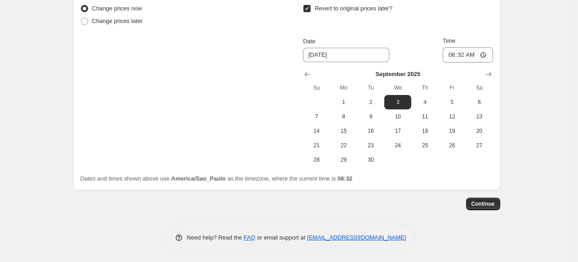
click at [302, 73] on div "September 2025 Su Mo Tu We Th Fr Sa 1 2 3 4 5 6 7 8 9 10 11 12 13 14 15 16 17 1…" at bounding box center [394, 114] width 197 height 104
click at [306, 71] on icon "Show previous month, August 2025" at bounding box center [307, 74] width 9 height 9
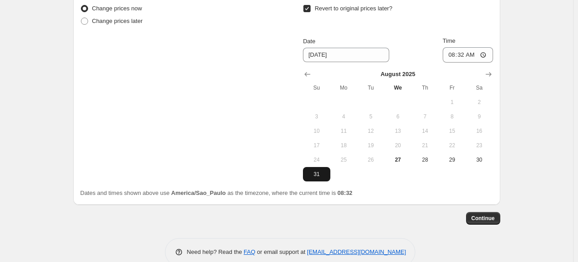
click at [323, 171] on span "31" at bounding box center [317, 173] width 20 height 7
type input "8/31/2025"
click at [462, 54] on input "08:32" at bounding box center [468, 54] width 50 height 15
type input "23:59"
drag, startPoint x: 518, startPoint y: 68, endPoint x: 505, endPoint y: 138, distance: 71.3
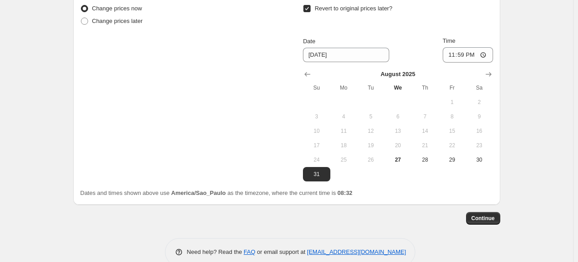
click at [493, 217] on span "Continue" at bounding box center [483, 217] width 23 height 7
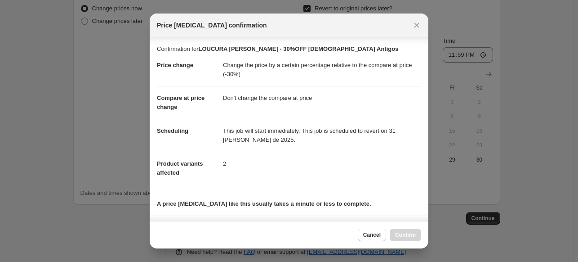
scroll to position [134, 0]
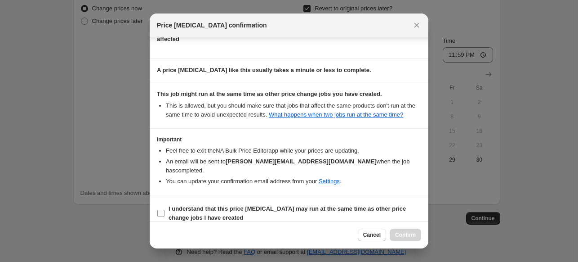
click at [247, 205] on span "I understand that this price change job may run at the same time as other price…" at bounding box center [295, 213] width 253 height 18
click at [165, 210] on input "I understand that this price change job may run at the same time as other price…" at bounding box center [160, 213] width 7 height 7
checkbox input "true"
click at [406, 228] on div "Cancel Confirm" at bounding box center [389, 234] width 63 height 13
click at [410, 232] on span "Confirm" at bounding box center [405, 234] width 21 height 7
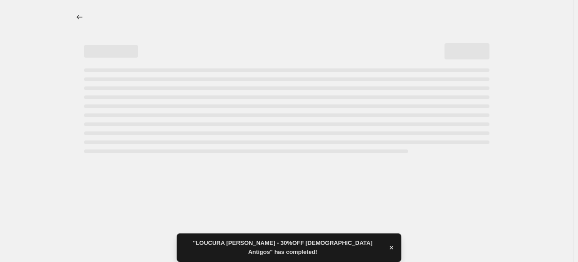
select select "pcap"
select select "no_change"
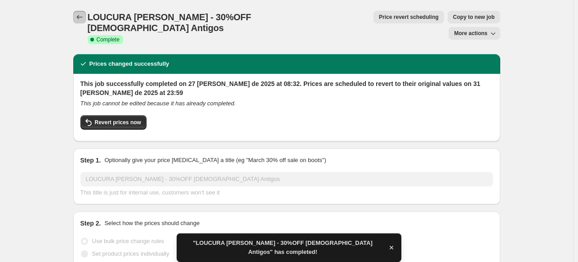
click at [81, 12] on button "Price change jobs" at bounding box center [79, 17] width 13 height 13
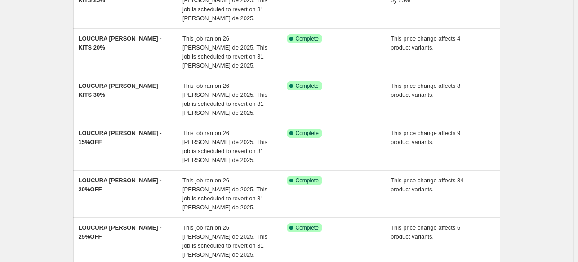
scroll to position [290, 0]
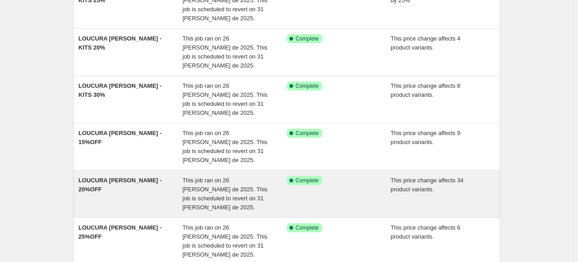
click at [115, 176] on div "LOUCURA ALVA - 20%OFF" at bounding box center [131, 194] width 104 height 36
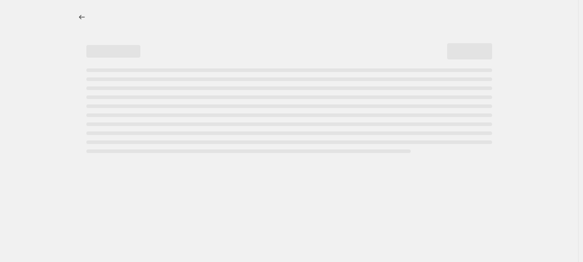
select select "pcap"
select select "no_change"
select select "collection"
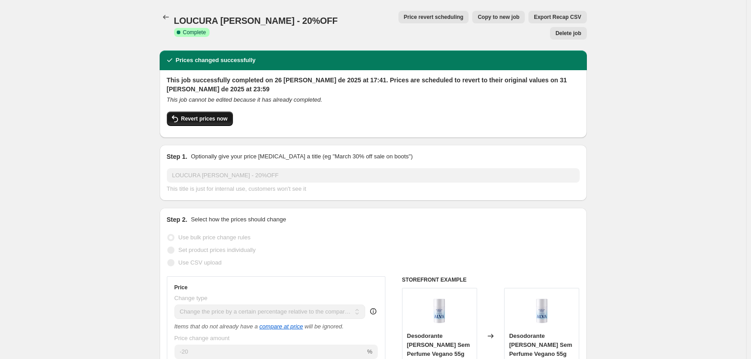
click at [194, 112] on button "Revert prices now" at bounding box center [200, 119] width 66 height 14
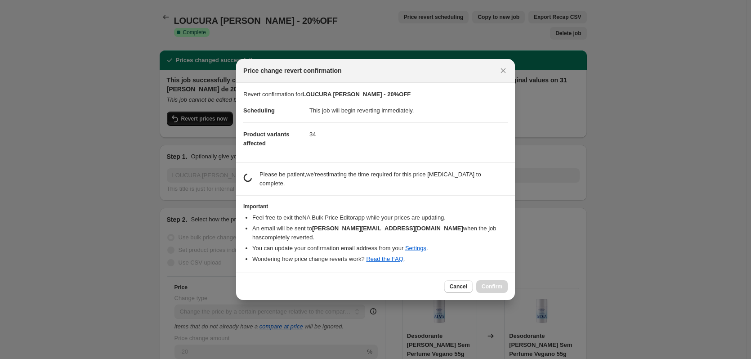
checkbox input "false"
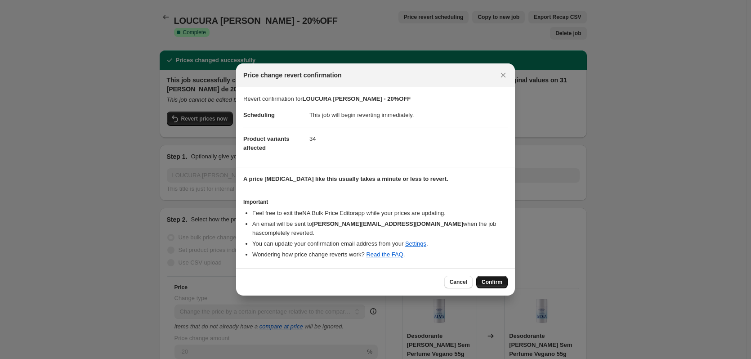
click at [497, 261] on span "Confirm" at bounding box center [492, 281] width 21 height 7
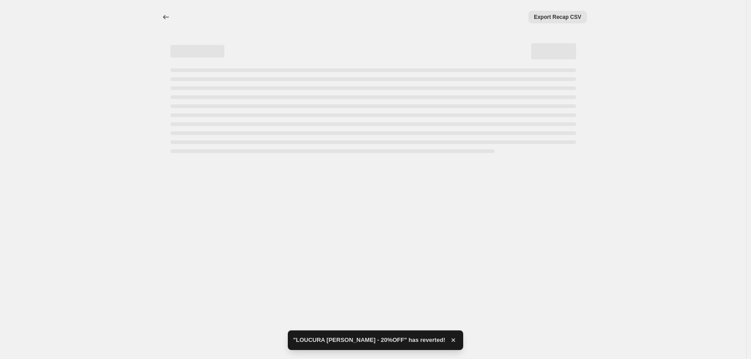
select select "pcap"
select select "no_change"
select select "collection"
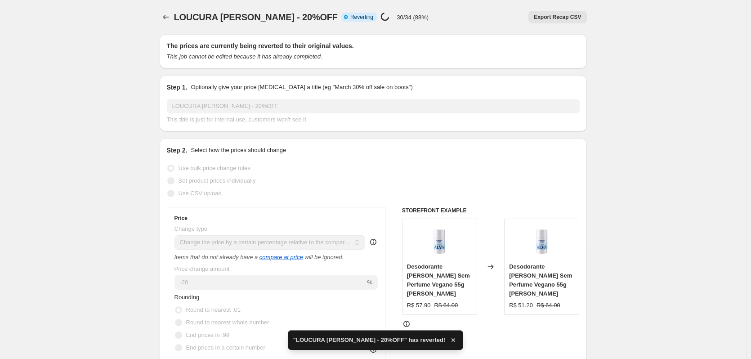
checkbox input "true"
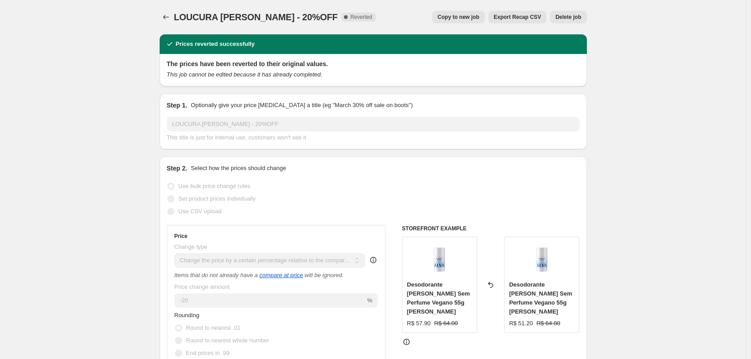
click at [244, 21] on span "LOUCURA [PERSON_NAME] - 20%OFF" at bounding box center [256, 17] width 164 height 10
copy span "LOUCURA [PERSON_NAME] - 20%OFF"
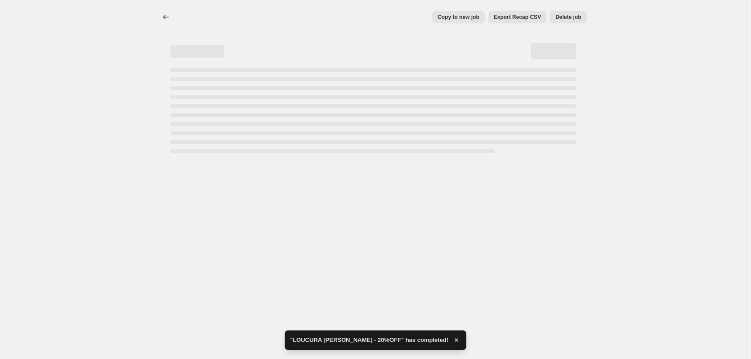
select select "pcap"
select select "no_change"
select select "collection"
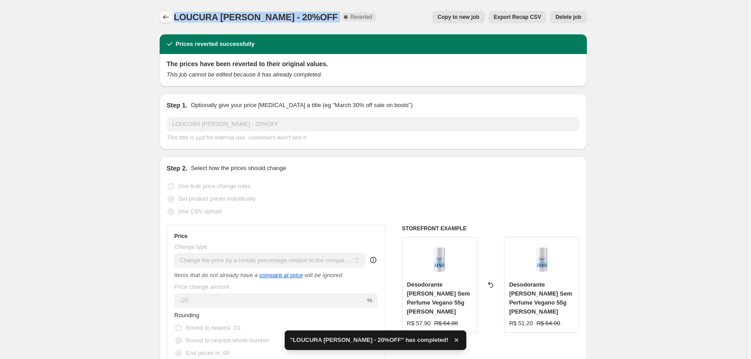
drag, startPoint x: 178, startPoint y: 19, endPoint x: 172, endPoint y: 17, distance: 6.0
click at [177, 19] on span "LOUCURA [PERSON_NAME] - 20%OFF" at bounding box center [256, 17] width 164 height 10
click at [170, 16] on icon "Price change jobs" at bounding box center [165, 17] width 9 height 9
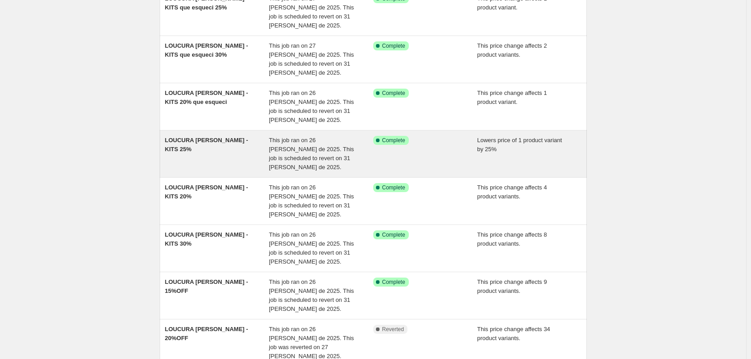
scroll to position [194, 0]
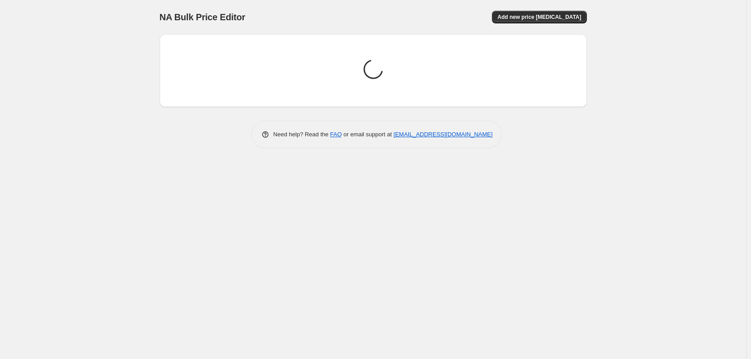
scroll to position [0, 0]
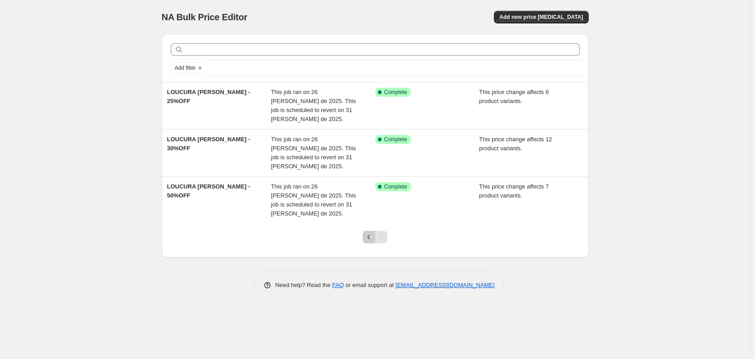
click at [368, 232] on icon "Previous" at bounding box center [369, 236] width 9 height 9
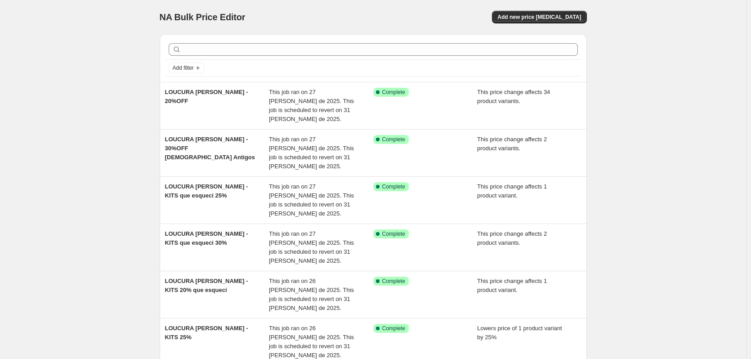
click at [107, 107] on div "NA Bulk Price Editor. This page is ready NA Bulk Price Editor Add new price cha…" at bounding box center [373, 321] width 746 height 643
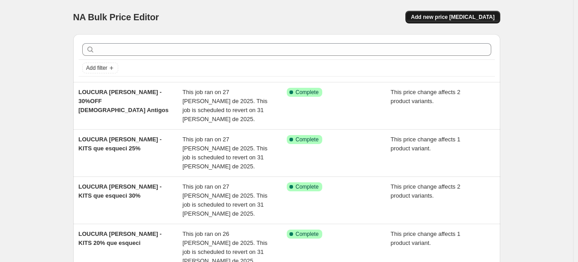
click at [448, 21] on button "Add new price [MEDICAL_DATA]" at bounding box center [453, 17] width 94 height 13
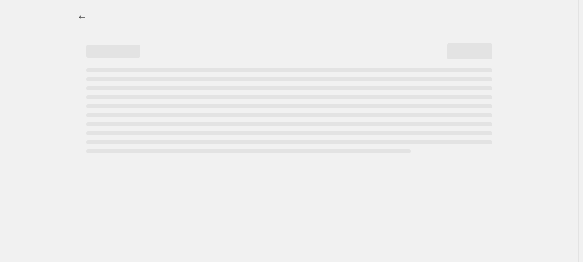
select select "percentage"
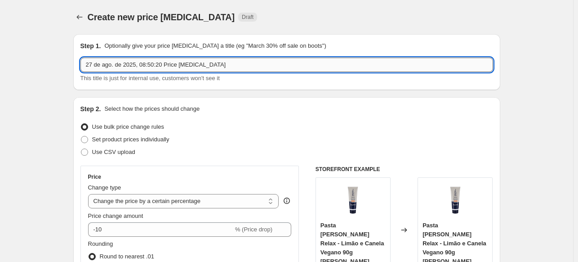
click at [254, 64] on input "27 de ago. de 2025, 08:50:20 Price [MEDICAL_DATA]" at bounding box center [286, 65] width 413 height 14
click at [254, 64] on input "27 de ago. de 2025, 08:50:20 Price change job" at bounding box center [286, 65] width 413 height 14
paste input "LOUCURA [PERSON_NAME] - 20%OFF"
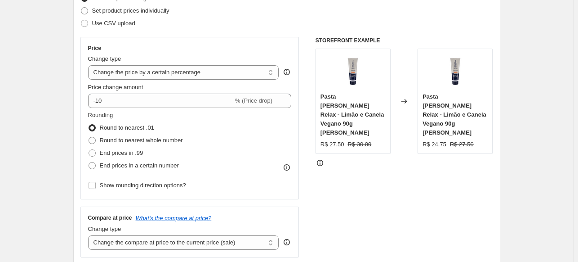
scroll to position [135, 0]
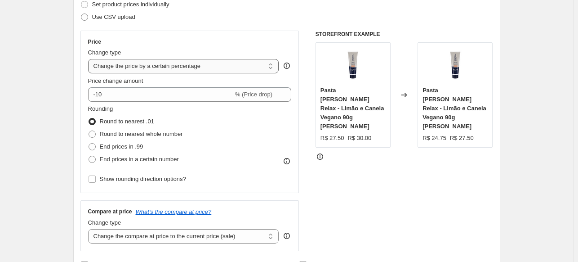
type input "LOUCURA [PERSON_NAME] - 20%OFF"
click at [196, 61] on select "Change the price to a certain amount Change the price by a certain amount Chang…" at bounding box center [183, 66] width 191 height 14
select select "pcap"
click at [90, 59] on select "Change the price to a certain amount Change the price by a certain amount Chang…" at bounding box center [183, 66] width 191 height 14
type input "-20"
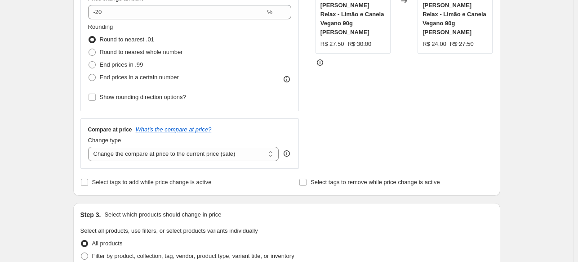
scroll to position [270, 0]
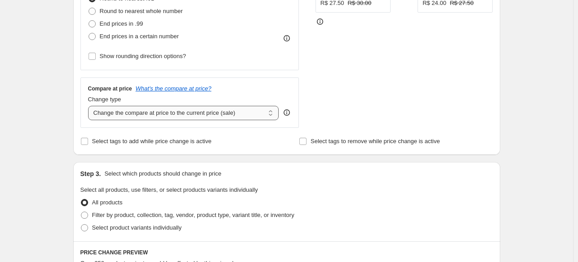
click at [162, 113] on select "Change the compare at price to the current price (sale) Change the compare at p…" at bounding box center [183, 113] width 191 height 14
select select "no_change"
click at [90, 106] on select "Change the compare at price to the current price (sale) Change the compare at p…" at bounding box center [183, 113] width 191 height 14
click at [47, 155] on div "Create new price change job. This page is ready Create new price change job Dra…" at bounding box center [286, 192] width 573 height 925
click at [189, 220] on label "Filter by product, collection, tag, vendor, product type, variant title, or inv…" at bounding box center [187, 215] width 214 height 13
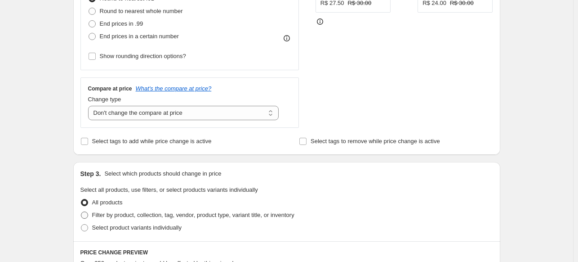
click at [81, 212] on input "Filter by product, collection, tag, vendor, product type, variant title, or inv…" at bounding box center [81, 211] width 0 height 0
radio input "true"
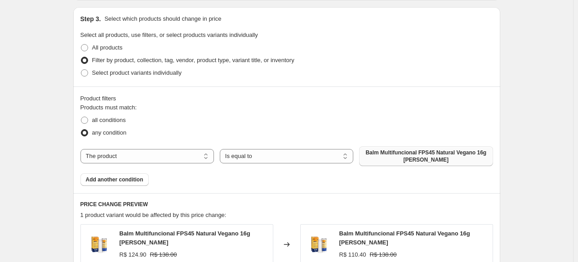
scroll to position [450, 0]
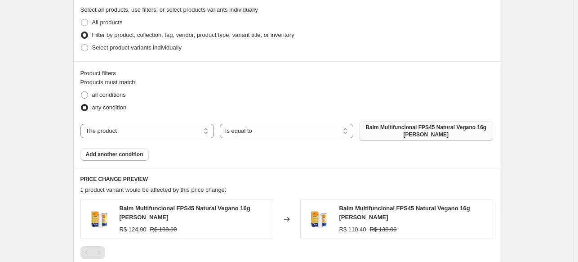
click at [429, 133] on span "Balm Multifuncional FPS45 Natural Vegano 16g Alva" at bounding box center [426, 131] width 123 height 14
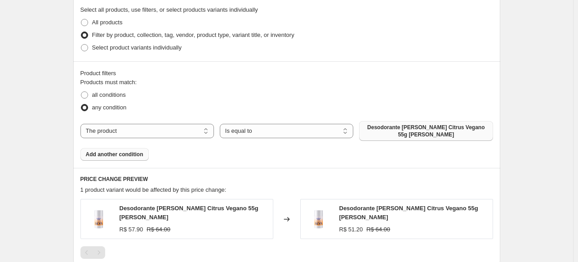
click at [131, 151] on span "Add another condition" at bounding box center [115, 154] width 58 height 7
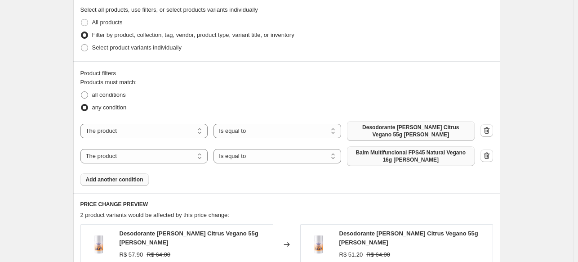
click at [393, 149] on span "Balm Multifuncional FPS45 Natural Vegano 16g Alva" at bounding box center [410, 156] width 117 height 14
click at [133, 177] on span "Add another condition" at bounding box center [115, 179] width 58 height 7
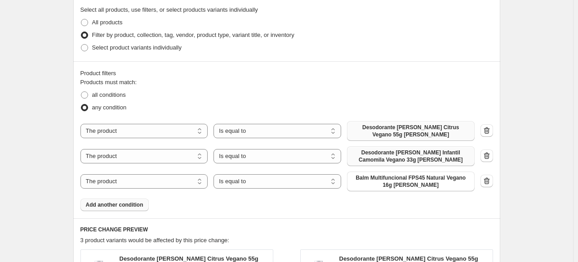
click at [412, 178] on span "Balm Multifuncional FPS45 Natural Vegano 16g Alva" at bounding box center [410, 181] width 117 height 14
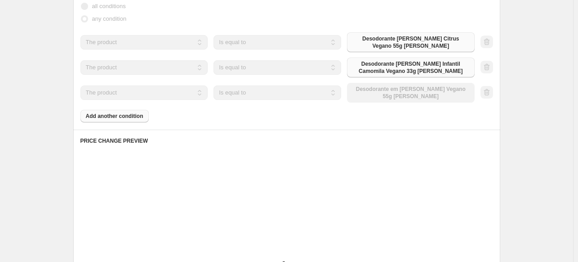
scroll to position [540, 0]
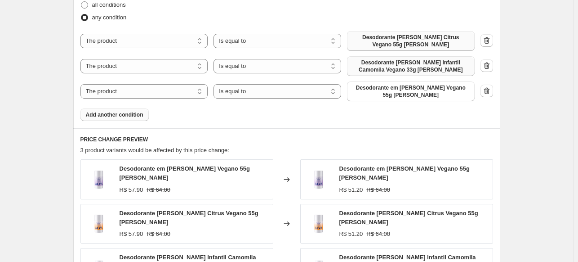
click at [133, 111] on span "Add another condition" at bounding box center [115, 114] width 58 height 7
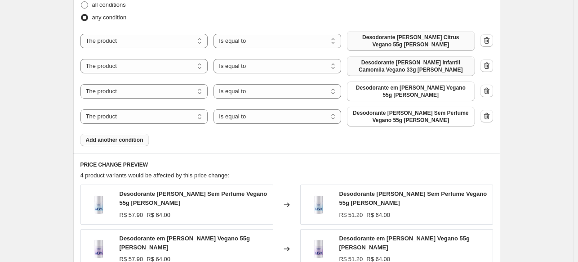
click at [126, 136] on span "Add another condition" at bounding box center [115, 139] width 58 height 7
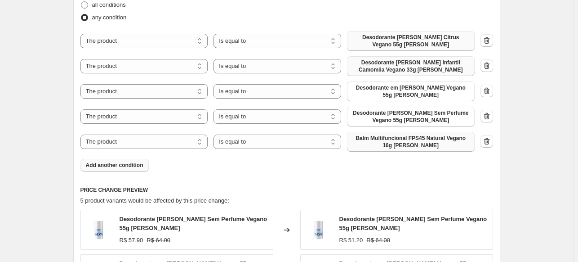
click at [442, 140] on span "Balm Multifuncional FPS45 Natural Vegano 16g Alva" at bounding box center [410, 141] width 117 height 14
click at [137, 161] on span "Add another condition" at bounding box center [115, 164] width 58 height 7
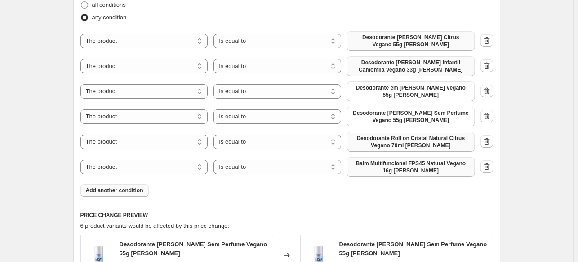
click at [418, 160] on span "Balm Multifuncional FPS45 Natural Vegano 16g Alva" at bounding box center [410, 167] width 117 height 14
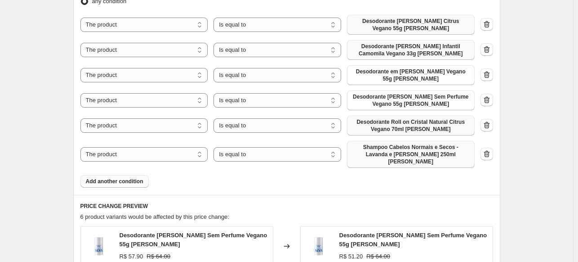
scroll to position [584, 0]
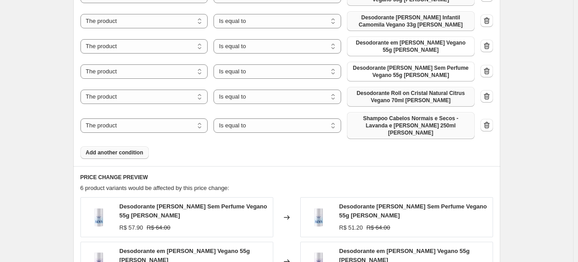
click at [129, 146] on button "Add another condition" at bounding box center [114, 152] width 68 height 13
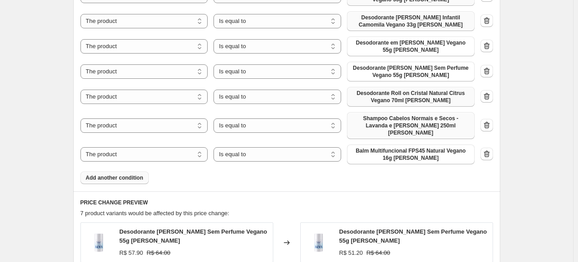
click at [403, 147] on span "Balm Multifuncional FPS45 Natural Vegano 16g Alva" at bounding box center [410, 154] width 117 height 14
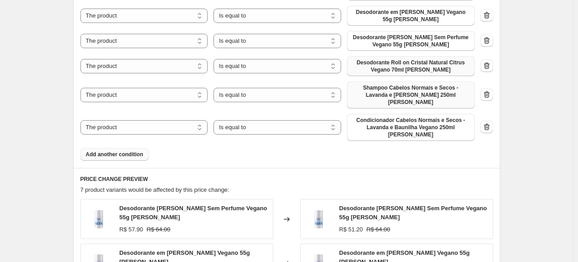
scroll to position [629, 0]
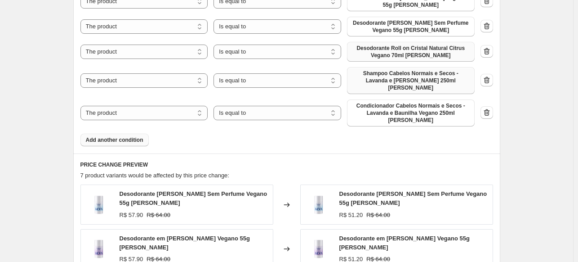
click at [134, 136] on span "Add another condition" at bounding box center [115, 139] width 58 height 7
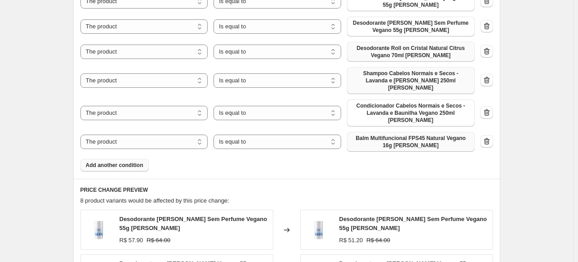
click at [437, 134] on span "Balm Multifuncional FPS45 Natural Vegano 16g Alva" at bounding box center [410, 141] width 117 height 14
click at [123, 159] on button "Add another condition" at bounding box center [114, 165] width 68 height 13
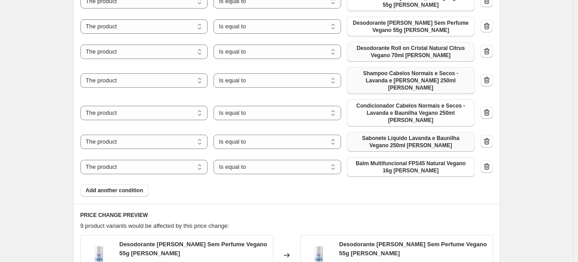
click at [386, 160] on span "Balm Multifuncional FPS45 Natural Vegano 16g Alva" at bounding box center [410, 167] width 117 height 14
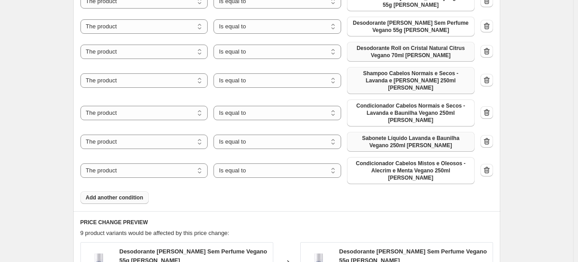
click at [124, 194] on span "Add another condition" at bounding box center [115, 197] width 58 height 7
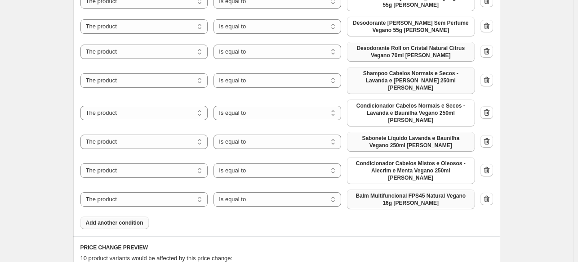
click at [417, 192] on span "Balm Multifuncional FPS45 Natural Vegano 16g Alva" at bounding box center [410, 199] width 117 height 14
click at [167, 192] on select "The product The product's collection The product's tag The product's vendor The…" at bounding box center [144, 199] width 128 height 14
select select "collection"
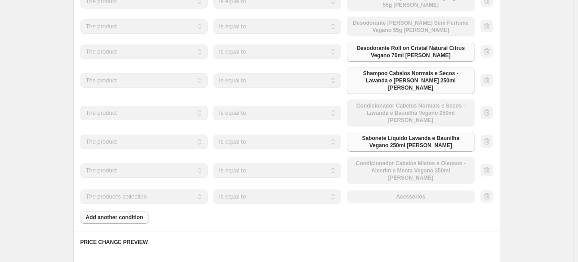
click at [433, 189] on div "The product The product's collection The product's tag The product's vendor The…" at bounding box center [277, 196] width 394 height 14
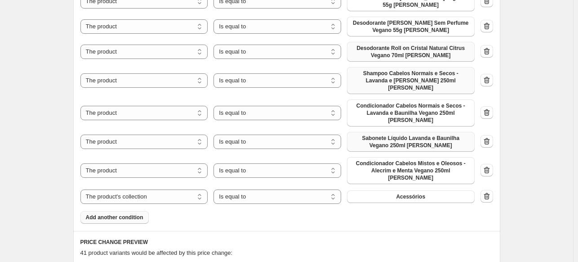
click at [419, 193] on span "Acessórios" at bounding box center [410, 196] width 29 height 7
click at [128, 214] on span "Add another condition" at bounding box center [115, 217] width 58 height 7
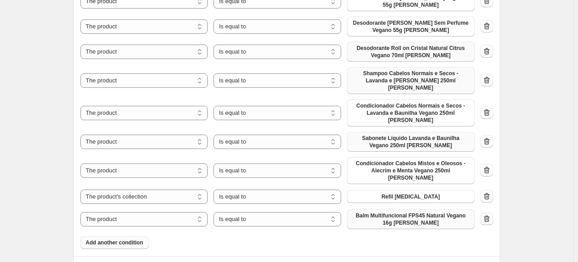
click at [423, 212] on span "Balm Multifuncional FPS45 Natural Vegano 16g Alva" at bounding box center [410, 219] width 117 height 14
click at [158, 212] on select "The product The product's collection The product's tag The product's vendor The…" at bounding box center [144, 219] width 128 height 14
select select "collection"
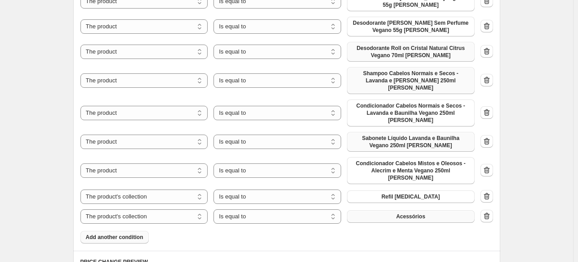
click at [428, 210] on button "Acessórios" at bounding box center [411, 216] width 128 height 13
click at [120, 233] on span "Add another condition" at bounding box center [115, 236] width 58 height 7
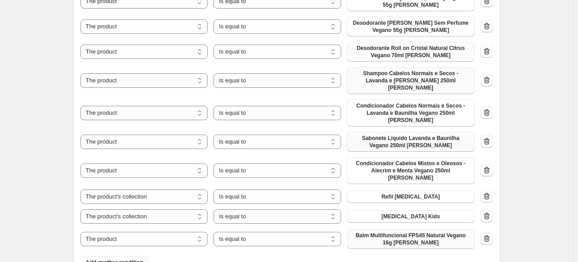
click at [428, 232] on span "Balm Multifuncional FPS45 Natural Vegano 16g Alva" at bounding box center [410, 239] width 117 height 14
click at [125, 259] on span "Add another condition" at bounding box center [115, 262] width 58 height 7
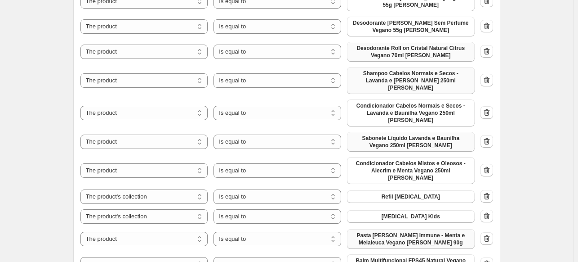
click at [398, 257] on span "Balm Multifuncional FPS45 Natural Vegano 16g Alva" at bounding box center [410, 264] width 117 height 14
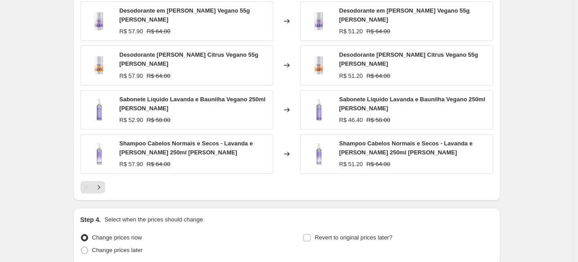
scroll to position [1046, 0]
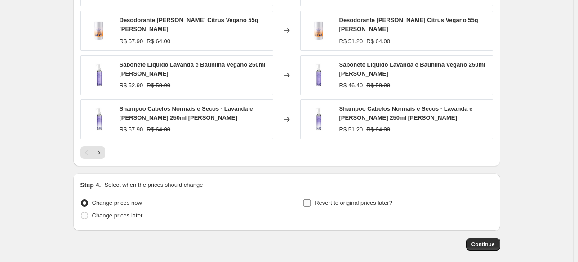
click at [317, 199] on span "Revert to original prices later?" at bounding box center [354, 202] width 78 height 7
click at [311, 199] on input "Revert to original prices later?" at bounding box center [306, 202] width 7 height 7
checkbox input "true"
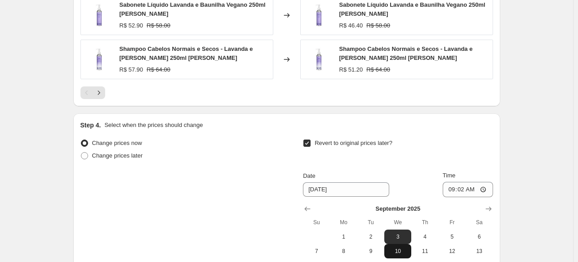
scroll to position [1200, 0]
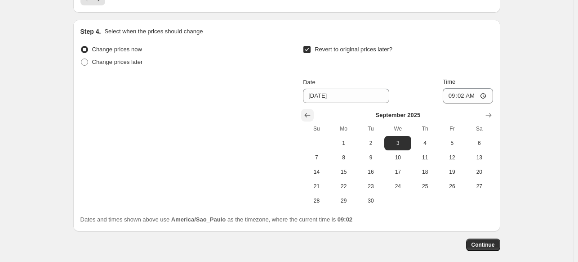
click at [310, 111] on icon "Show previous month, August 2025" at bounding box center [307, 115] width 9 height 9
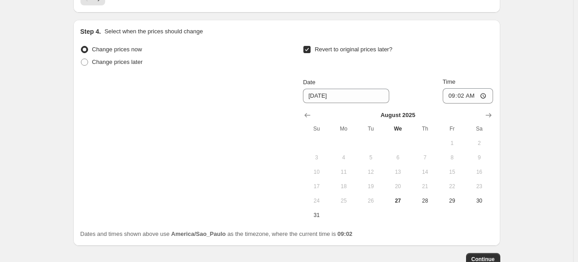
drag, startPoint x: 317, startPoint y: 172, endPoint x: 338, endPoint y: 161, distance: 24.1
click at [317, 211] on span "31" at bounding box center [317, 214] width 20 height 7
type input "8/31/2025"
click at [467, 88] on input "09:02" at bounding box center [468, 95] width 50 height 15
type input "23:59"
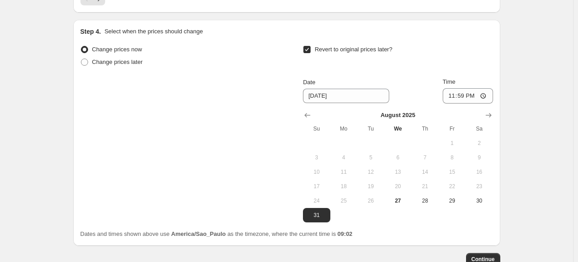
click at [483, 255] on span "Continue" at bounding box center [483, 258] width 23 height 7
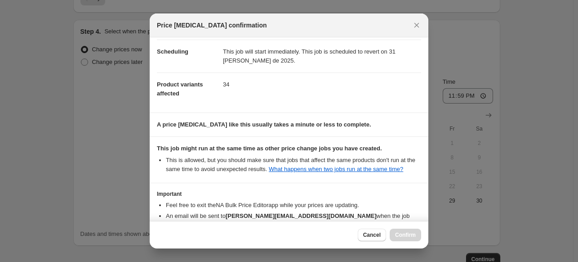
scroll to position [134, 0]
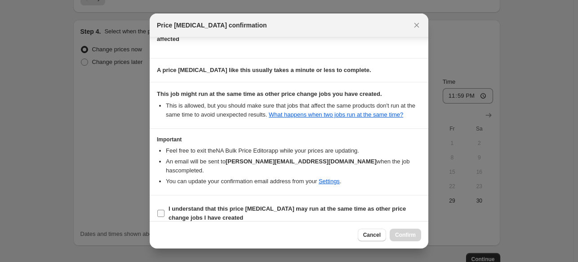
click at [304, 205] on b "I understand that this price change job may run at the same time as other price…" at bounding box center [287, 213] width 237 height 16
click at [165, 210] on input "I understand that this price change job may run at the same time as other price…" at bounding box center [160, 213] width 7 height 7
checkbox input "true"
click at [412, 228] on div "Cancel Confirm" at bounding box center [389, 234] width 63 height 13
click at [410, 234] on span "Confirm" at bounding box center [405, 234] width 21 height 7
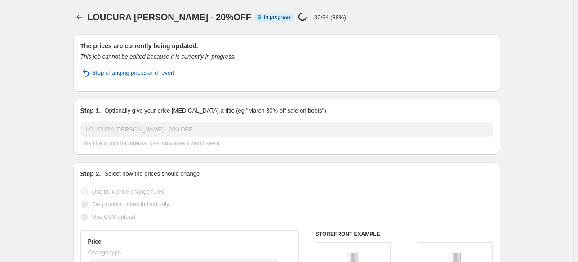
click at [81, 14] on icon "Price change jobs" at bounding box center [79, 17] width 9 height 9
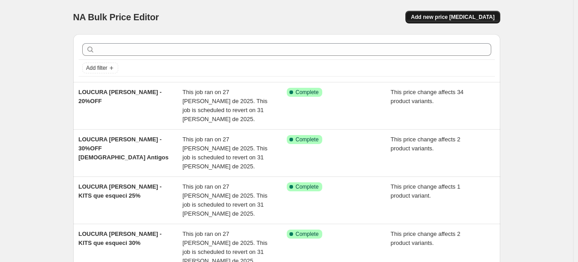
click at [456, 11] on button "Add new price [MEDICAL_DATA]" at bounding box center [453, 17] width 94 height 13
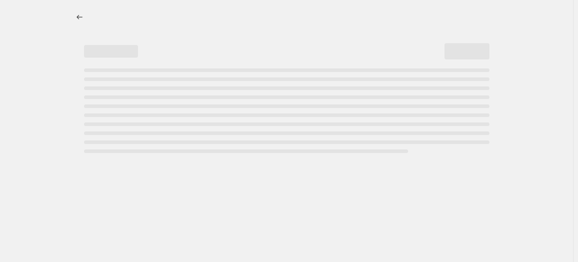
select select "percentage"
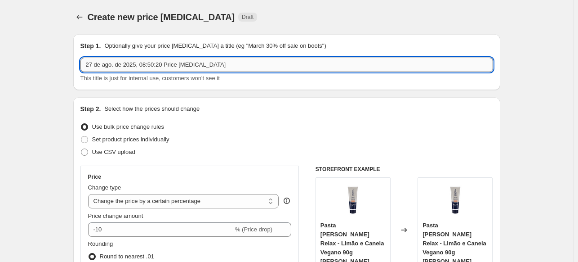
click at [136, 62] on input "27 de ago. de 2025, 08:50:20 Price change job" at bounding box center [286, 65] width 413 height 14
click at [137, 62] on input "27 de ago. de 2025, 08:50:20 Price change job" at bounding box center [286, 65] width 413 height 14
paste input "LOUCURA [PERSON_NAME] - 20%OFF"
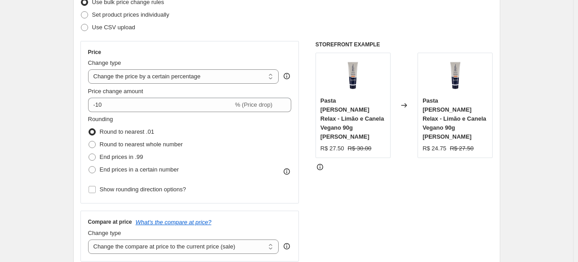
scroll to position [135, 0]
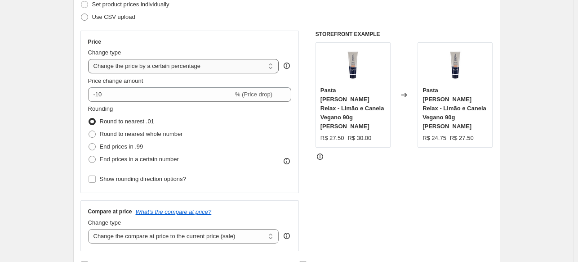
type input "LOUCURA [PERSON_NAME] - 20%OFF"
click at [142, 70] on select "Change the price to a certain amount Change the price by a certain amount Chang…" at bounding box center [183, 66] width 191 height 14
select select "pcap"
click at [90, 59] on select "Change the price to a certain amount Change the price by a certain amount Chang…" at bounding box center [183, 66] width 191 height 14
type input "-20"
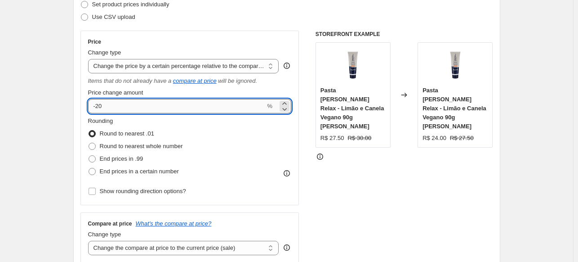
click at [146, 112] on input "-20" at bounding box center [177, 106] width 178 height 14
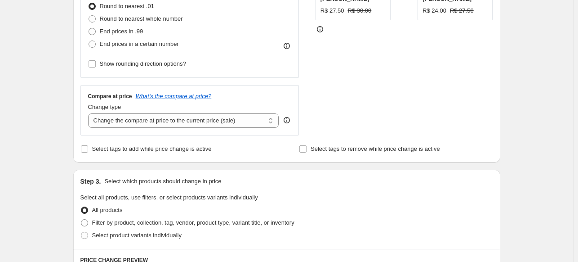
scroll to position [270, 0]
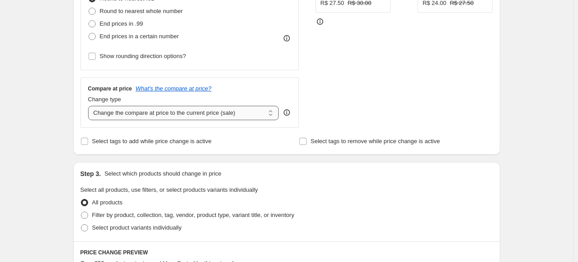
click at [183, 120] on select "Change the compare at price to the current price (sale) Change the compare at p…" at bounding box center [183, 113] width 191 height 14
select select "no_change"
click at [90, 106] on select "Change the compare at price to the current price (sale) Change the compare at p…" at bounding box center [183, 113] width 191 height 14
click at [183, 214] on span "Filter by product, collection, tag, vendor, product type, variant title, or inv…" at bounding box center [193, 214] width 202 height 7
click at [81, 212] on input "Filter by product, collection, tag, vendor, product type, variant title, or inv…" at bounding box center [81, 211] width 0 height 0
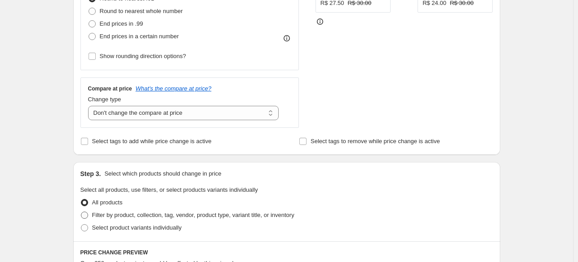
radio input "true"
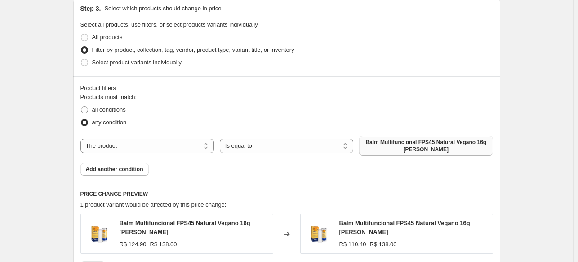
scroll to position [450, 0]
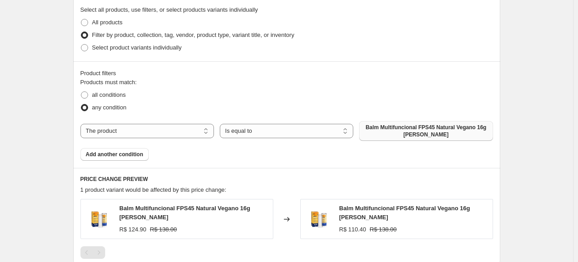
click at [444, 128] on span "Balm Multifuncional FPS45 Natural Vegano 16g Alva" at bounding box center [426, 131] width 123 height 14
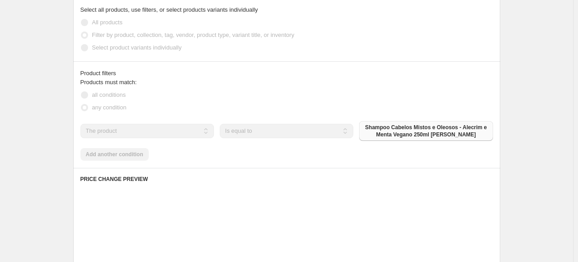
scroll to position [593, 0]
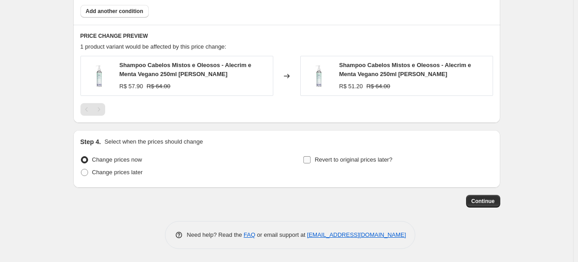
click at [310, 160] on input "Revert to original prices later?" at bounding box center [306, 159] width 7 height 7
checkbox input "true"
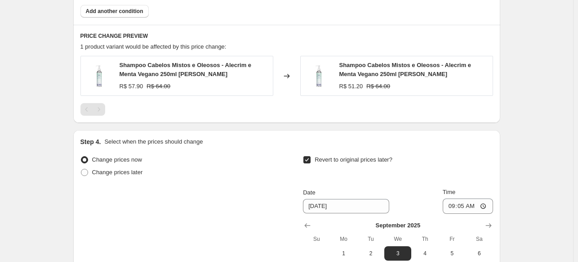
scroll to position [746, 0]
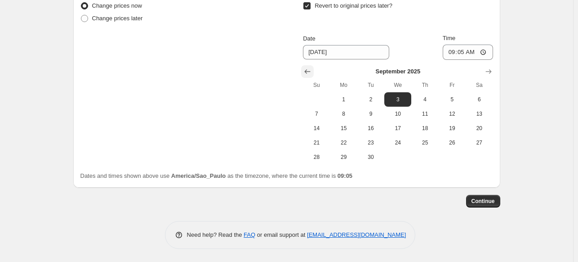
drag, startPoint x: 312, startPoint y: 69, endPoint x: 337, endPoint y: 143, distance: 77.2
click at [312, 70] on icon "Show previous month, August 2025" at bounding box center [307, 71] width 9 height 9
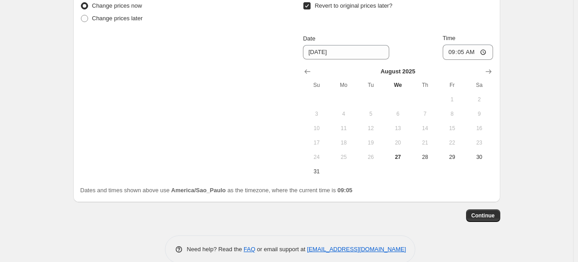
drag, startPoint x: 321, startPoint y: 168, endPoint x: 324, endPoint y: 163, distance: 5.2
click at [322, 165] on button "31" at bounding box center [316, 171] width 27 height 14
type input "8/31/2025"
click at [464, 53] on input "09:05" at bounding box center [468, 52] width 50 height 15
type input "23:59"
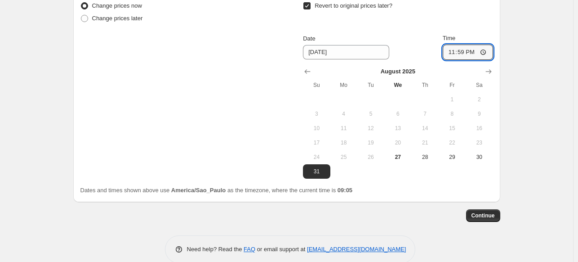
click at [489, 214] on span "Continue" at bounding box center [483, 215] width 23 height 7
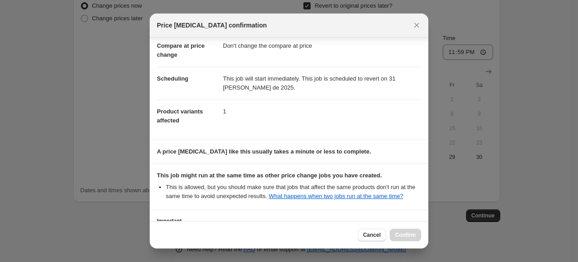
scroll to position [134, 0]
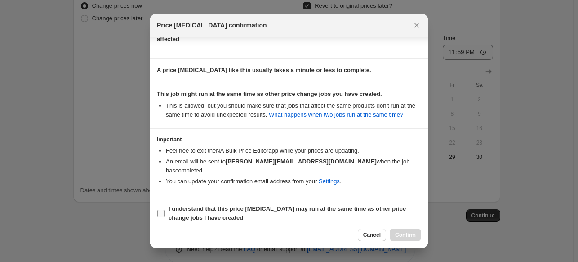
click at [311, 205] on b "I understand that this price change job may run at the same time as other price…" at bounding box center [287, 213] width 237 height 16
click at [165, 210] on input "I understand that this price change job may run at the same time as other price…" at bounding box center [160, 213] width 7 height 7
checkbox input "true"
click at [404, 232] on span "Confirm" at bounding box center [405, 234] width 21 height 7
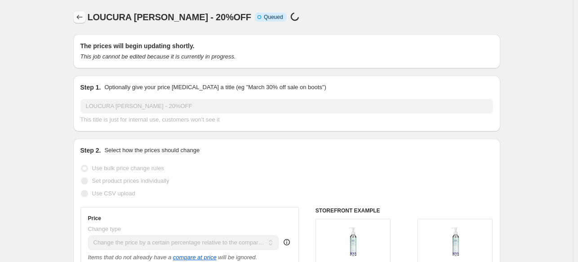
click at [81, 12] on button "Price change jobs" at bounding box center [79, 17] width 13 height 13
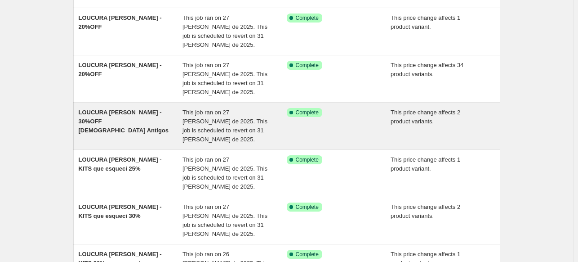
scroll to position [90, 0]
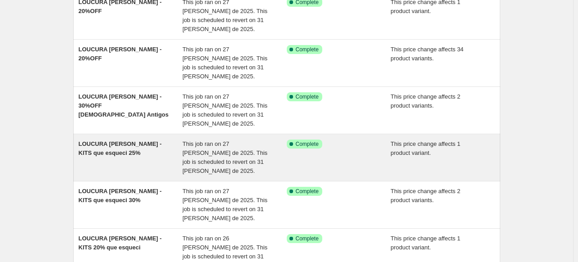
click at [196, 140] on span "This job ran on 27 [PERSON_NAME] de 2025. This job is scheduled to revert on 31…" at bounding box center [225, 157] width 85 height 34
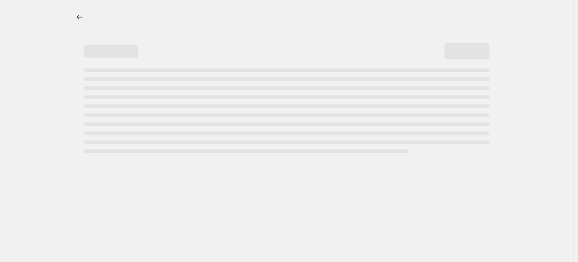
select select "pcap"
select select "no_change"
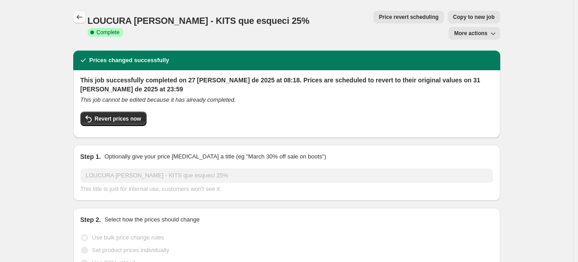
click at [81, 18] on icon "Price change jobs" at bounding box center [79, 17] width 9 height 9
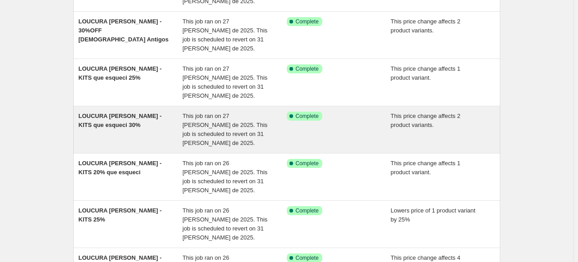
scroll to position [180, 0]
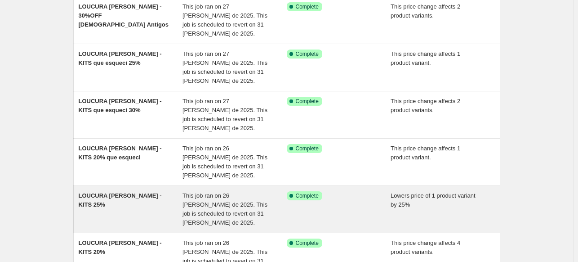
click at [229, 186] on div "LOUCURA ALVA - KITS 25% This job ran on 26 de agosto de 2025. This job is sched…" at bounding box center [286, 209] width 427 height 47
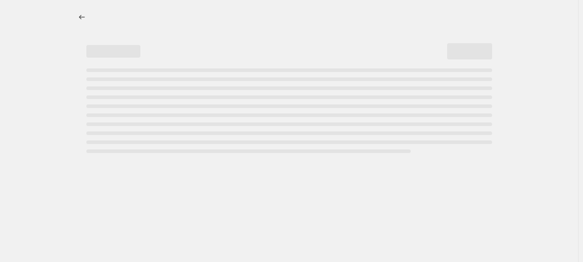
select select "percentage"
select select "no_change"
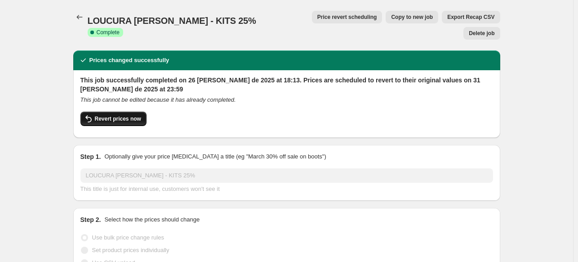
click at [121, 115] on span "Revert prices now" at bounding box center [118, 118] width 46 height 7
checkbox input "false"
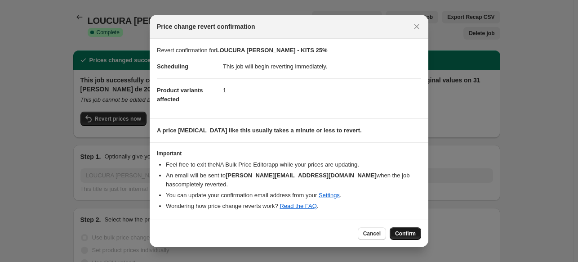
click at [404, 227] on button "Confirm" at bounding box center [405, 233] width 31 height 13
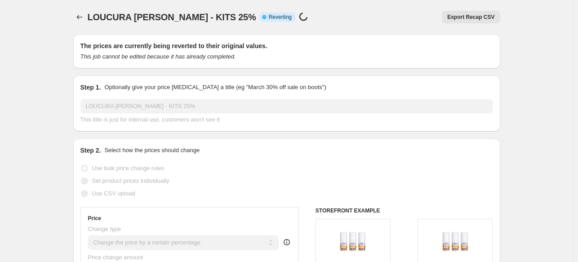
click at [189, 22] on span "LOUCURA [PERSON_NAME] - KITS 25%" at bounding box center [172, 17] width 169 height 10
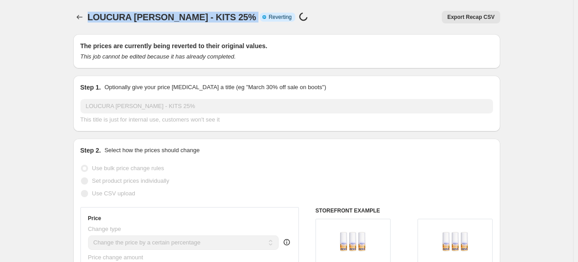
click at [189, 22] on span "LOUCURA [PERSON_NAME] - KITS 25%" at bounding box center [172, 17] width 169 height 10
copy span "LOUCURA [PERSON_NAME] - KITS 25%"
click at [192, 12] on span "LOUCURA [PERSON_NAME] - KITS 25%" at bounding box center [172, 17] width 169 height 10
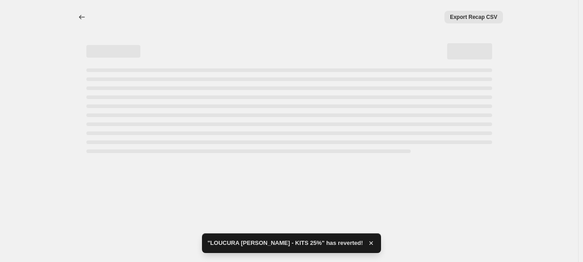
select select "percentage"
select select "no_change"
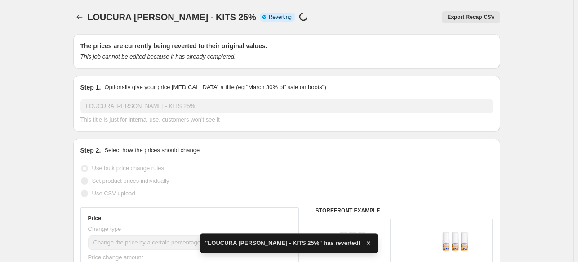
checkbox input "true"
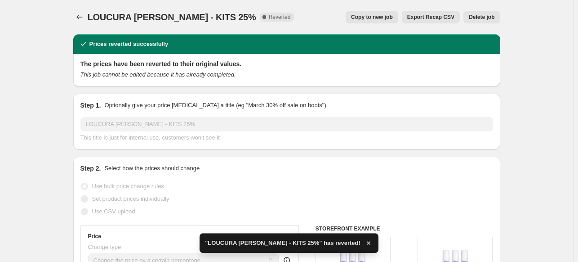
click at [483, 14] on span "Delete job" at bounding box center [482, 16] width 26 height 7
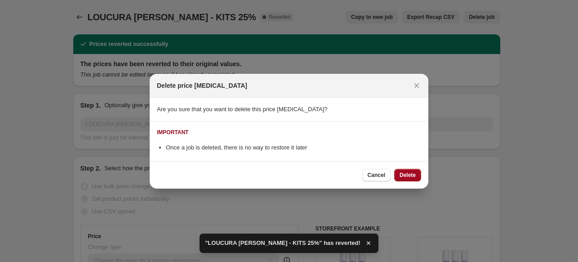
click at [401, 177] on span "Delete" at bounding box center [408, 174] width 16 height 7
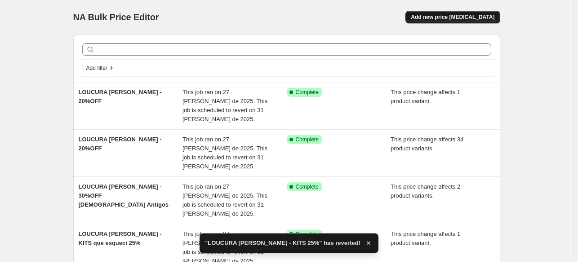
click at [469, 23] on button "Add new price [MEDICAL_DATA]" at bounding box center [453, 17] width 94 height 13
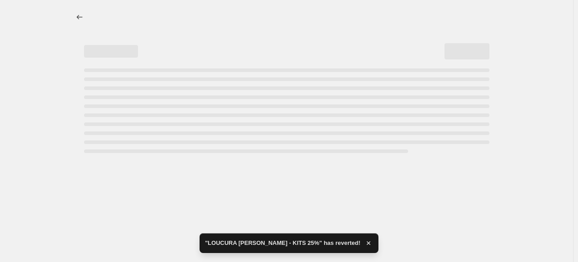
select select "percentage"
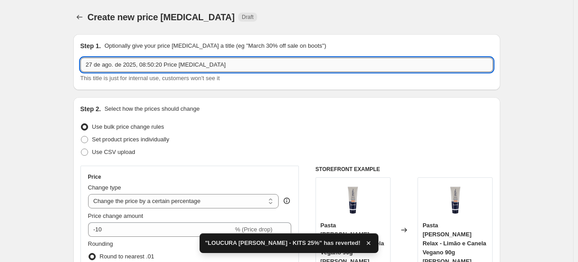
click at [177, 68] on input "27 de ago. de 2025, 08:50:20 Price change job" at bounding box center [286, 65] width 413 height 14
paste input "LOUCURA [PERSON_NAME] - KITS 25%"
type input "LOUCURA [PERSON_NAME] - KITS 25%"
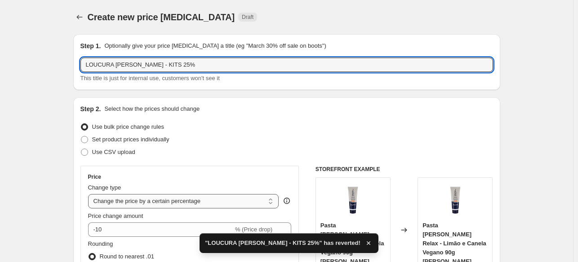
click at [164, 201] on select "Change the price to a certain amount Change the price by a certain amount Chang…" at bounding box center [183, 201] width 191 height 14
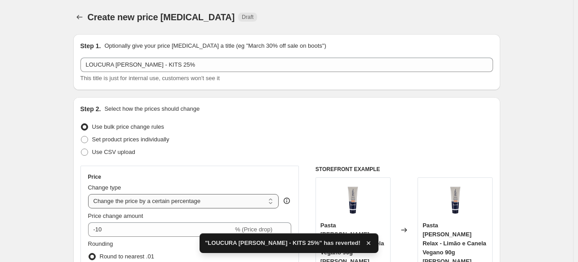
select select "pcap"
click at [90, 194] on select "Change the price to a certain amount Change the price by a certain amount Chang…" at bounding box center [183, 201] width 191 height 14
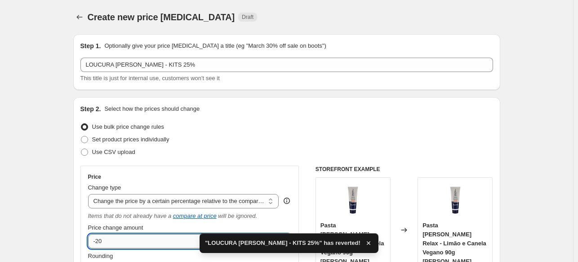
click at [128, 244] on input "-20" at bounding box center [177, 241] width 178 height 14
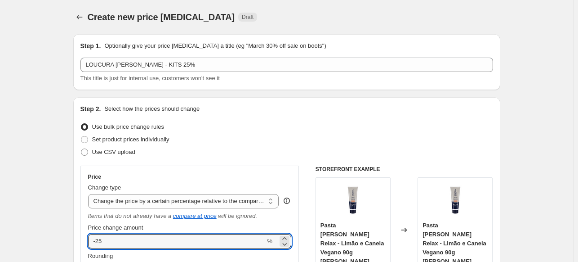
type input "-25"
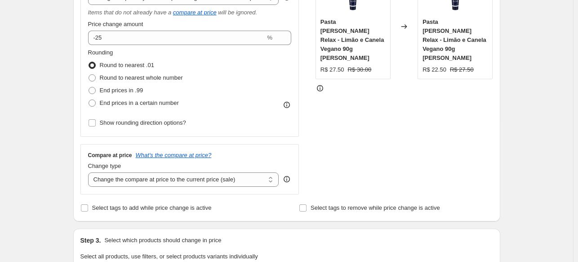
scroll to position [225, 0]
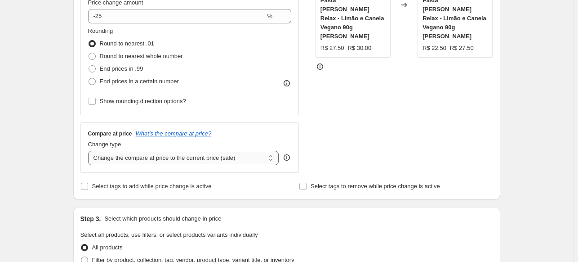
click at [206, 152] on select "Change the compare at price to the current price (sale) Change the compare at p…" at bounding box center [183, 158] width 191 height 14
select select "no_change"
click at [90, 151] on select "Change the compare at price to the current price (sale) Change the compare at p…" at bounding box center [183, 158] width 191 height 14
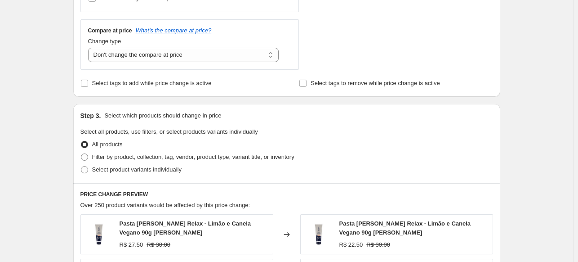
scroll to position [360, 0]
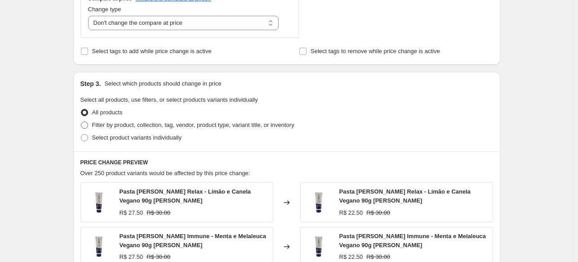
click at [207, 130] on label "Filter by product, collection, tag, vendor, product type, variant title, or inv…" at bounding box center [187, 125] width 214 height 13
click at [81, 122] on input "Filter by product, collection, tag, vendor, product type, variant title, or inv…" at bounding box center [81, 121] width 0 height 0
radio input "true"
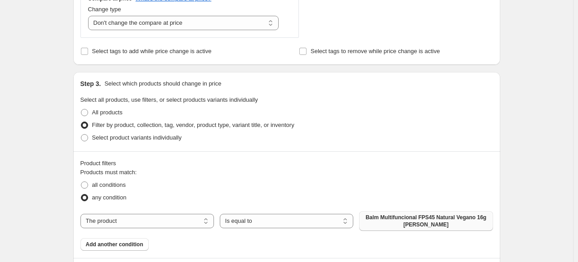
click at [406, 217] on span "Balm Multifuncional FPS45 Natural Vegano 16g Alva" at bounding box center [426, 221] width 123 height 14
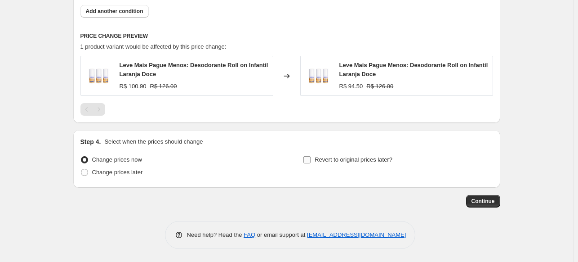
click at [335, 160] on span "Revert to original prices later?" at bounding box center [354, 159] width 78 height 7
click at [311, 160] on input "Revert to original prices later?" at bounding box center [306, 159] width 7 height 7
checkbox input "true"
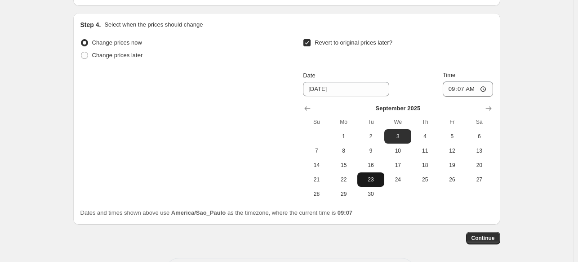
scroll to position [746, 0]
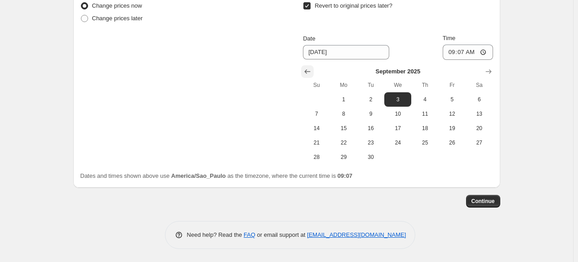
click at [308, 70] on icon "Show previous month, August 2025" at bounding box center [308, 71] width 6 height 4
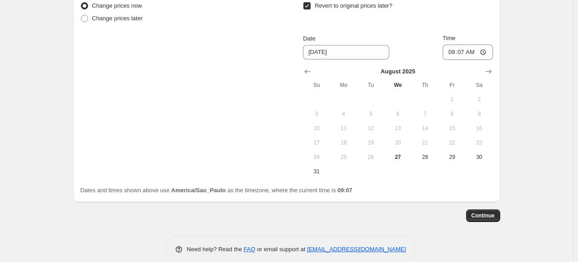
drag, startPoint x: 322, startPoint y: 167, endPoint x: 354, endPoint y: 154, distance: 34.1
click at [322, 167] on button "31" at bounding box center [316, 171] width 27 height 14
type input "8/31/2025"
click at [466, 59] on input "09:07" at bounding box center [468, 52] width 50 height 15
type input "23:59"
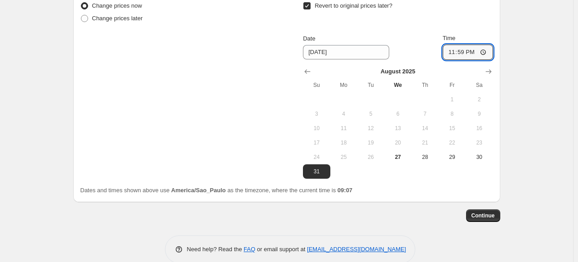
click at [492, 216] on span "Continue" at bounding box center [483, 215] width 23 height 7
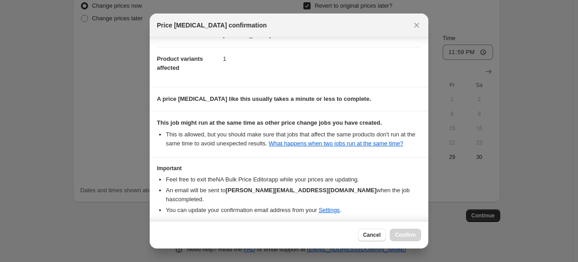
scroll to position [134, 0]
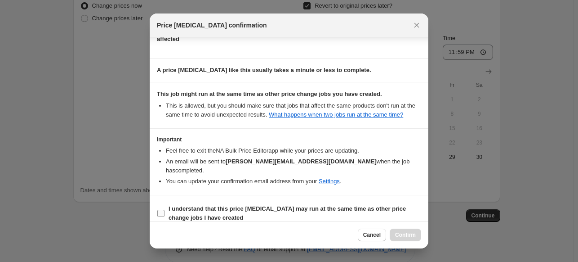
click at [338, 202] on label "I understand that this price change job may run at the same time as other price…" at bounding box center [289, 213] width 264 height 22
click at [165, 210] on input "I understand that this price change job may run at the same time as other price…" at bounding box center [160, 213] width 7 height 7
checkbox input "true"
click at [407, 240] on button "Confirm" at bounding box center [405, 234] width 31 height 13
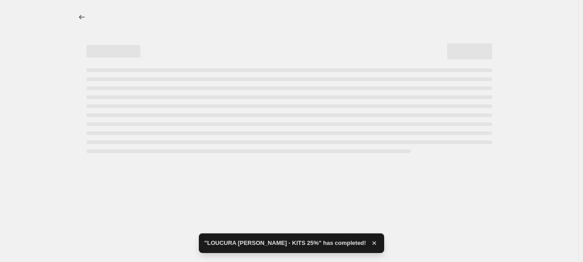
select select "pcap"
select select "no_change"
